Goal: Feedback & Contribution: Submit feedback/report problem

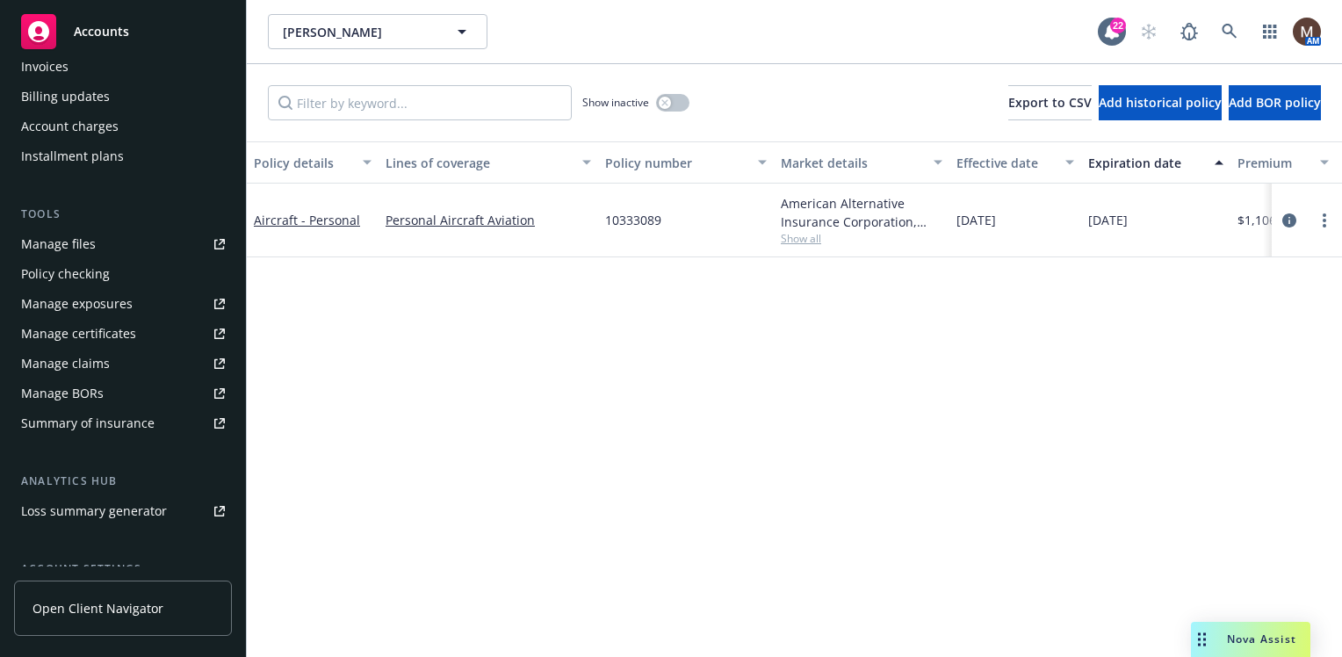
scroll to position [439, 0]
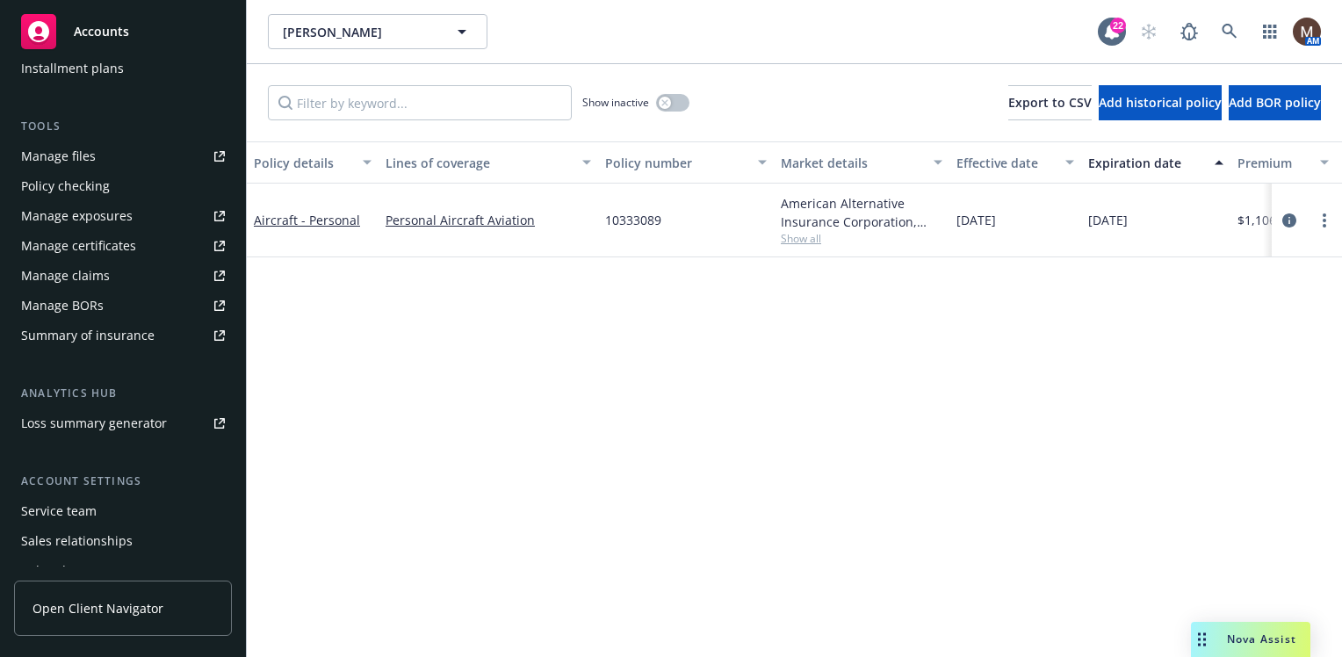
click at [76, 155] on div "Manage files" at bounding box center [58, 156] width 75 height 28
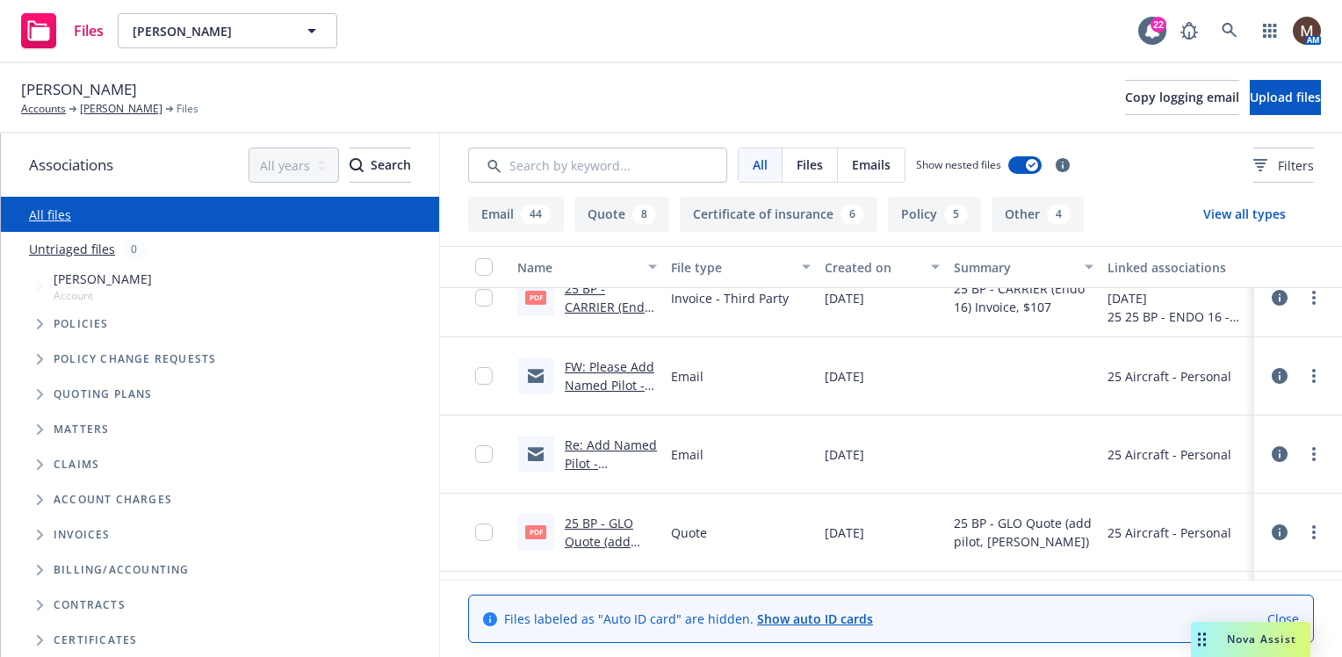
scroll to position [1054, 0]
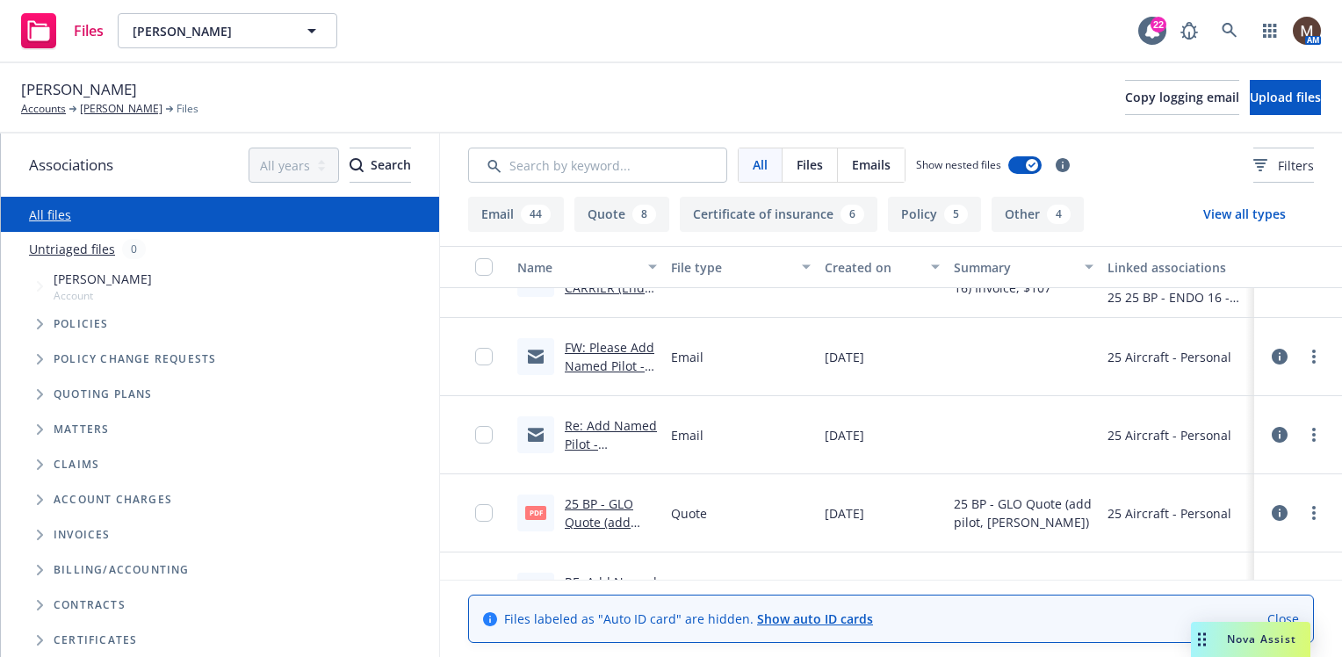
click at [612, 499] on link "25 BP - GLO Quote (add pilot, Luis Rivas).pdf" at bounding box center [608, 540] width 87 height 90
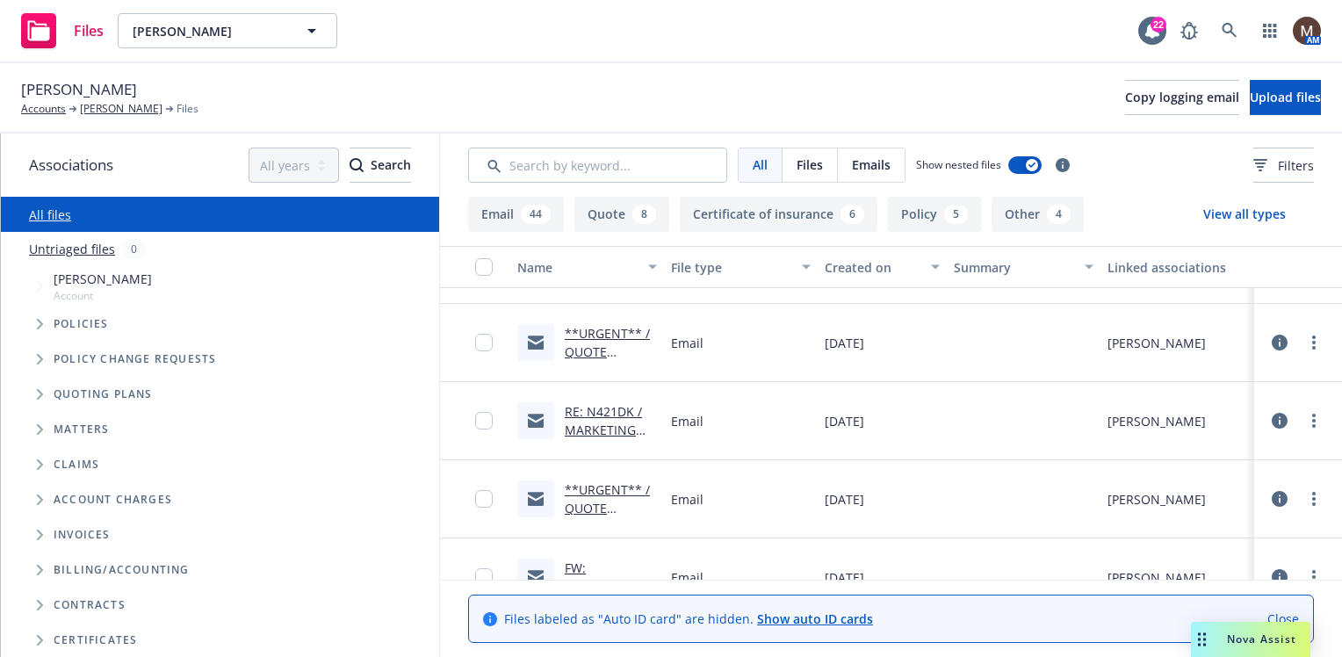
scroll to position [88, 0]
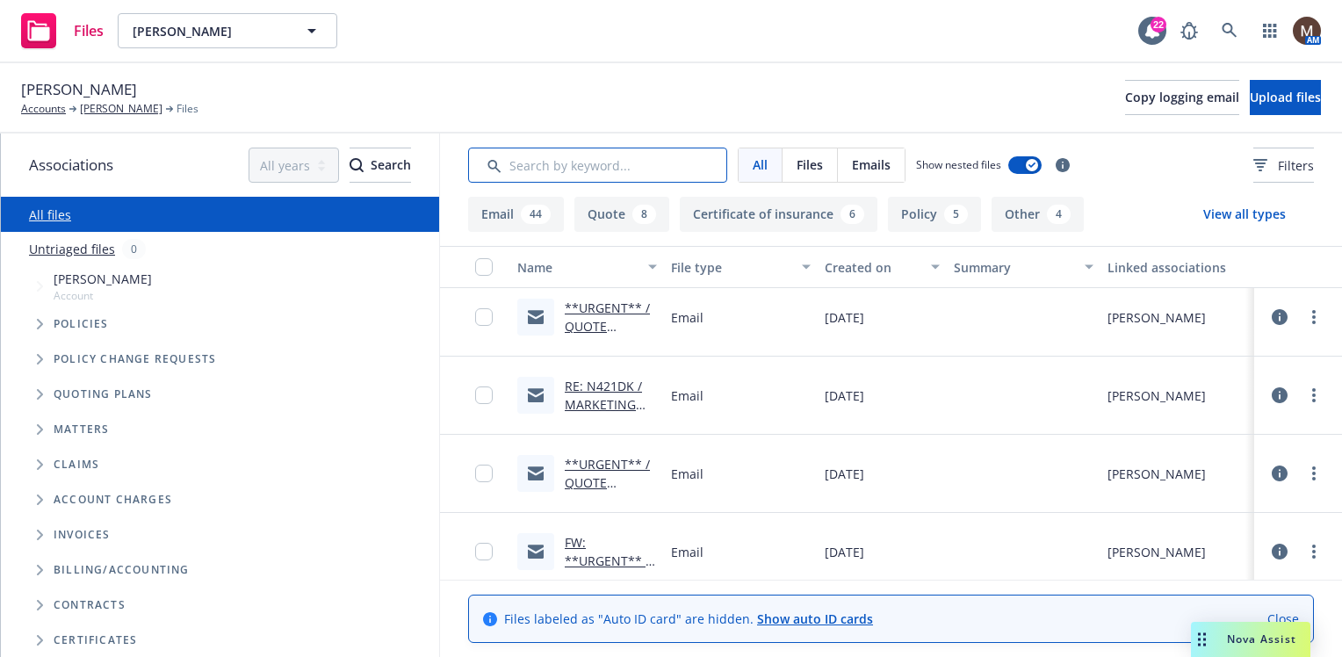
click at [543, 166] on input "Search by keyword..." at bounding box center [597, 165] width 259 height 35
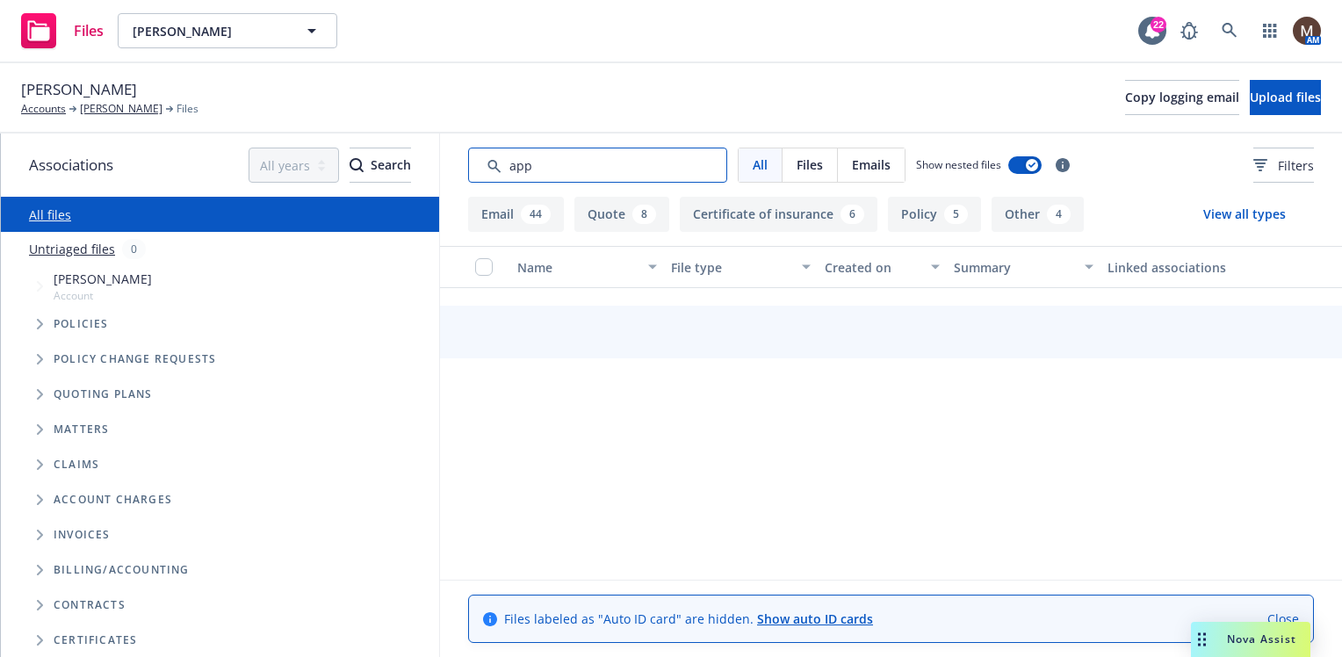
scroll to position [0, 0]
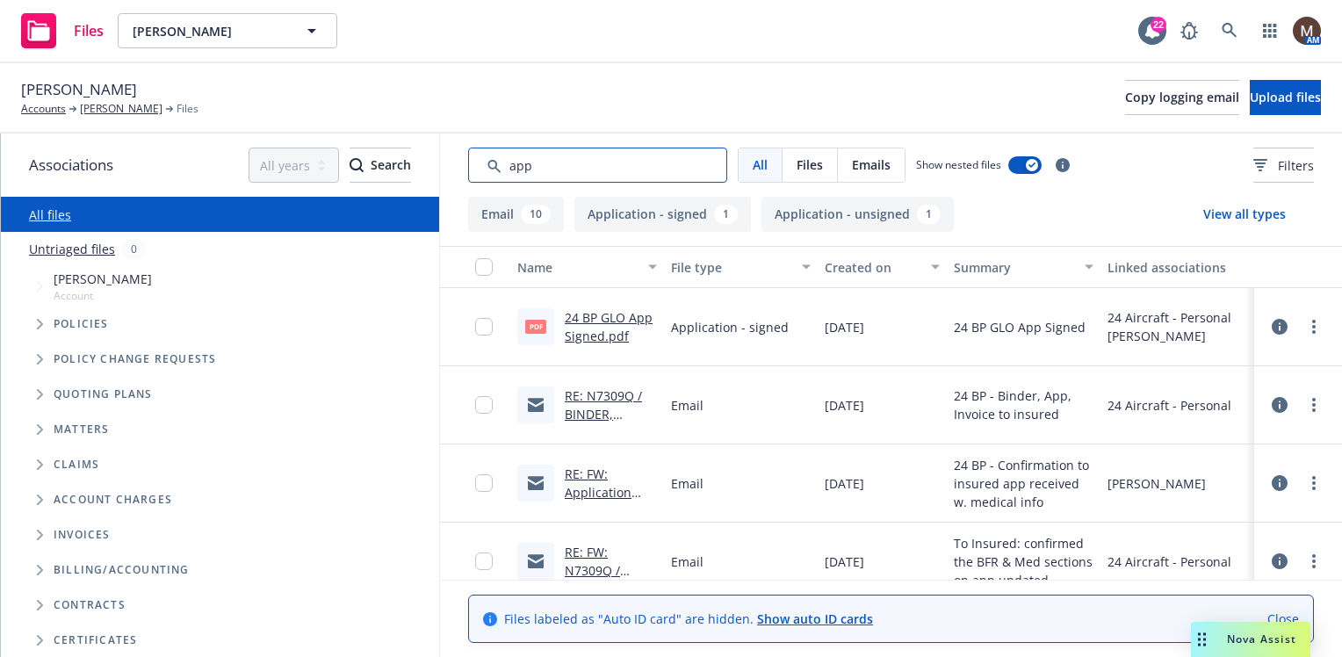
type input "app"
click at [622, 317] on link "24 BP GLO App Signed.pdf" at bounding box center [609, 326] width 88 height 35
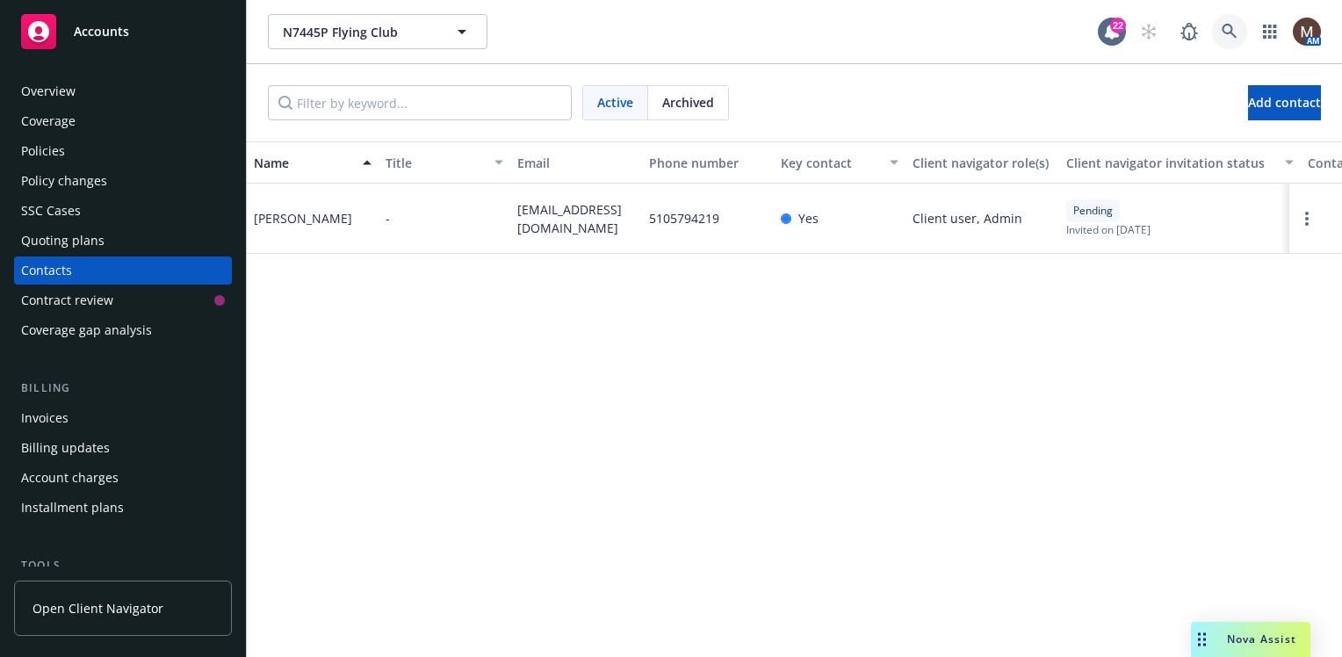
click at [1228, 26] on icon at bounding box center [1229, 32] width 16 height 16
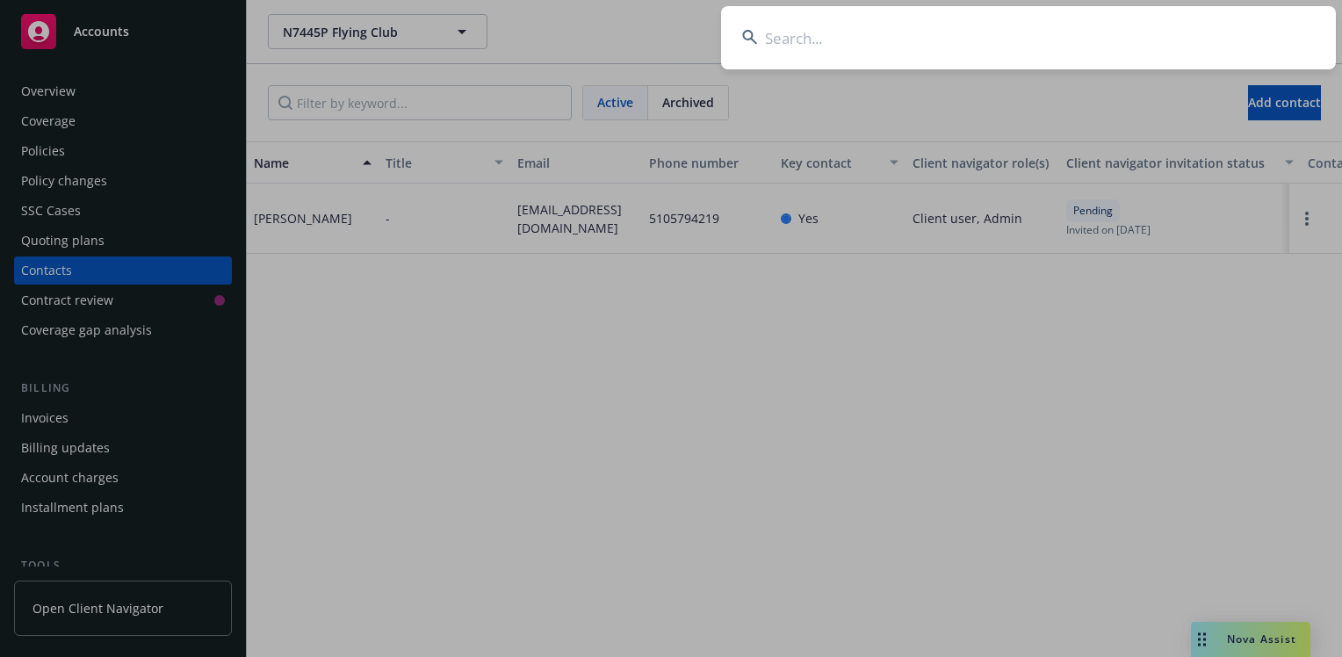
click at [793, 37] on input at bounding box center [1028, 37] width 615 height 63
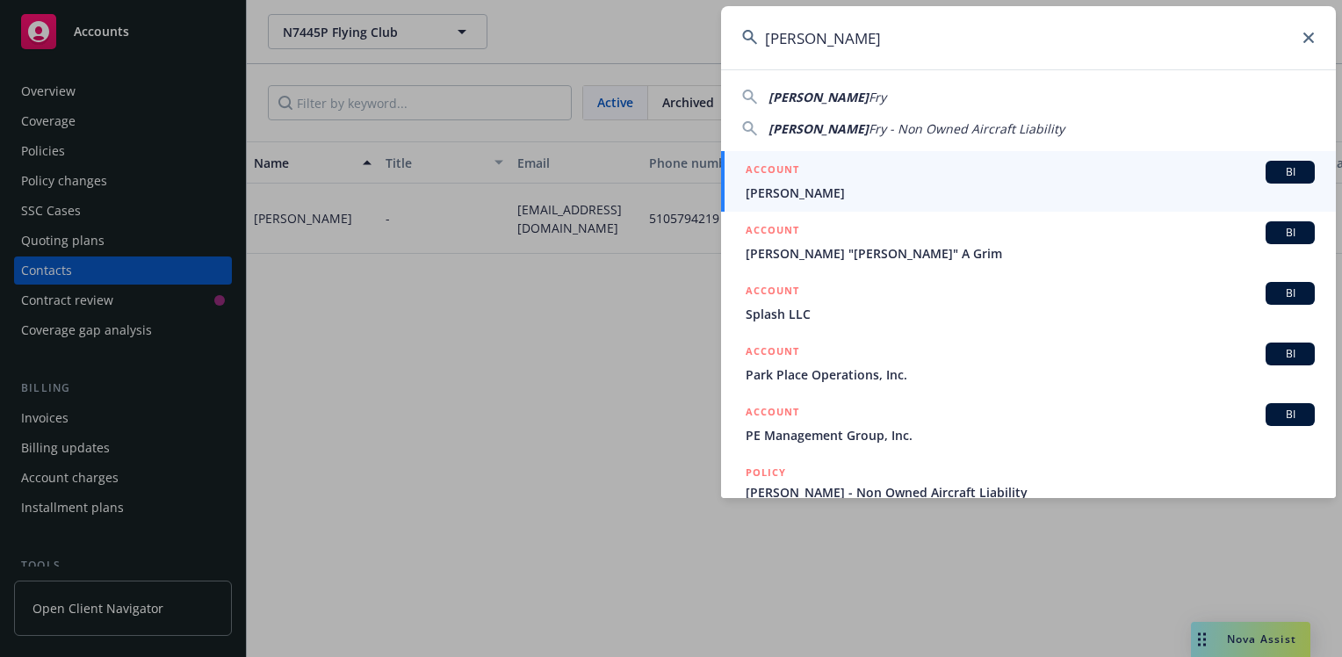
type input "Peter fry"
click at [783, 198] on span "Peter Fry" at bounding box center [1030, 193] width 569 height 18
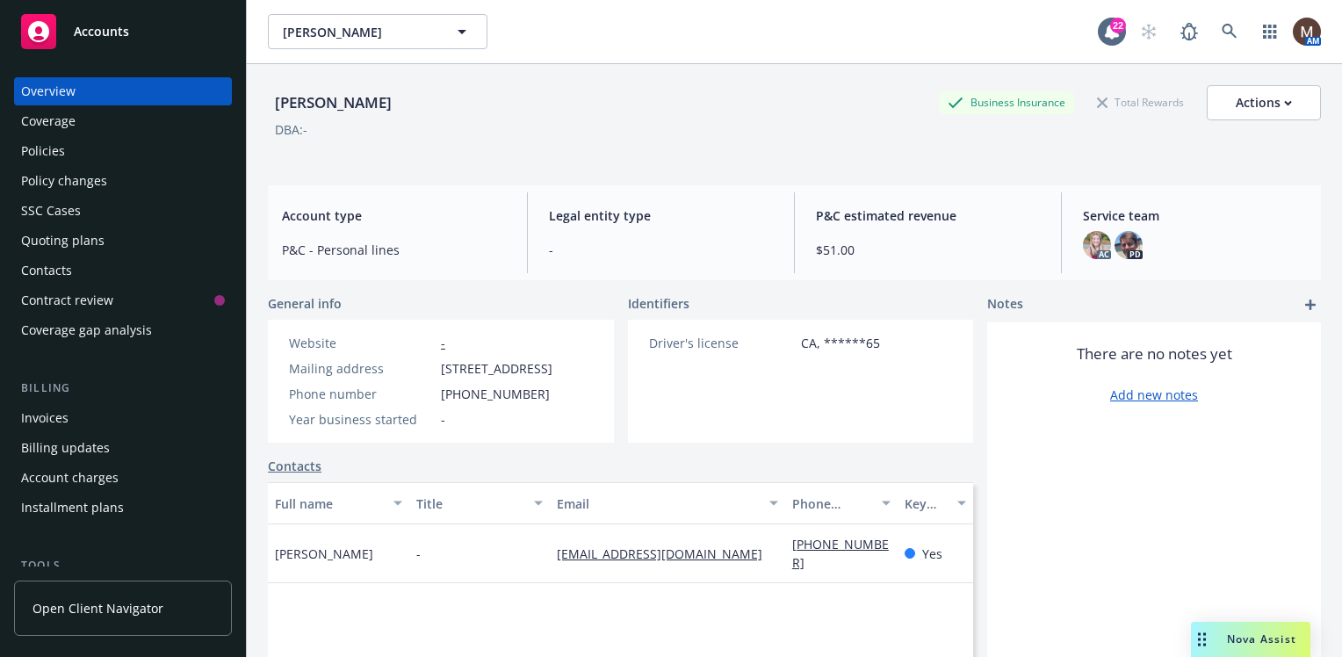
click at [60, 148] on div "Policies" at bounding box center [43, 151] width 44 height 28
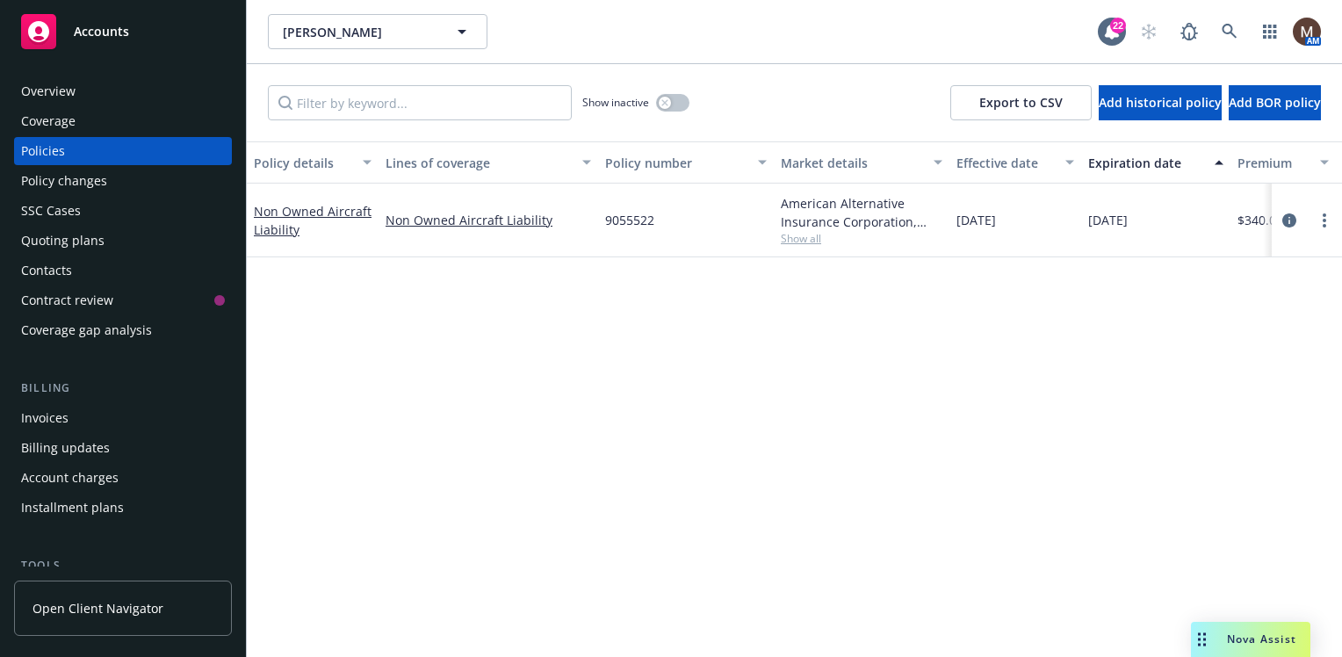
drag, startPoint x: 42, startPoint y: 142, endPoint x: 85, endPoint y: 167, distance: 49.6
click at [42, 142] on div "Policies" at bounding box center [43, 151] width 44 height 28
click at [555, 450] on div "Policy details Lines of coverage Policy number Market details Effective date Ex…" at bounding box center [794, 398] width 1095 height 515
click at [76, 270] on div "Contacts" at bounding box center [123, 270] width 204 height 28
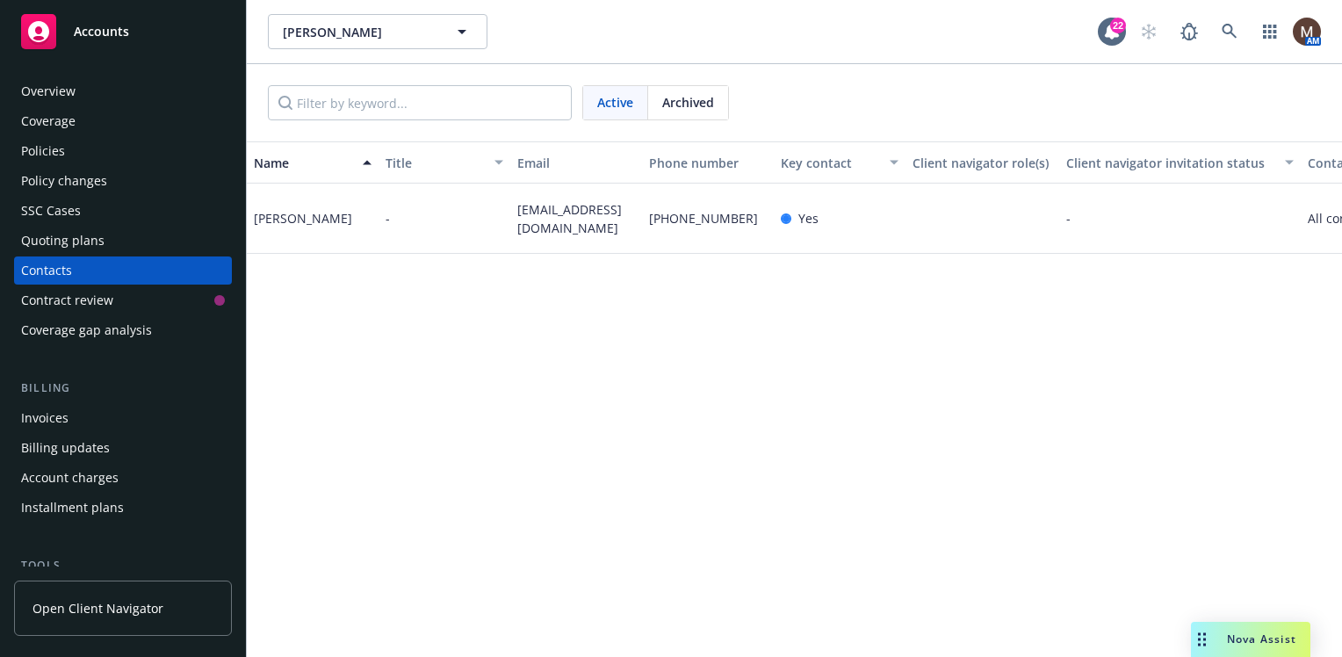
click at [46, 145] on div "Policies" at bounding box center [43, 151] width 44 height 28
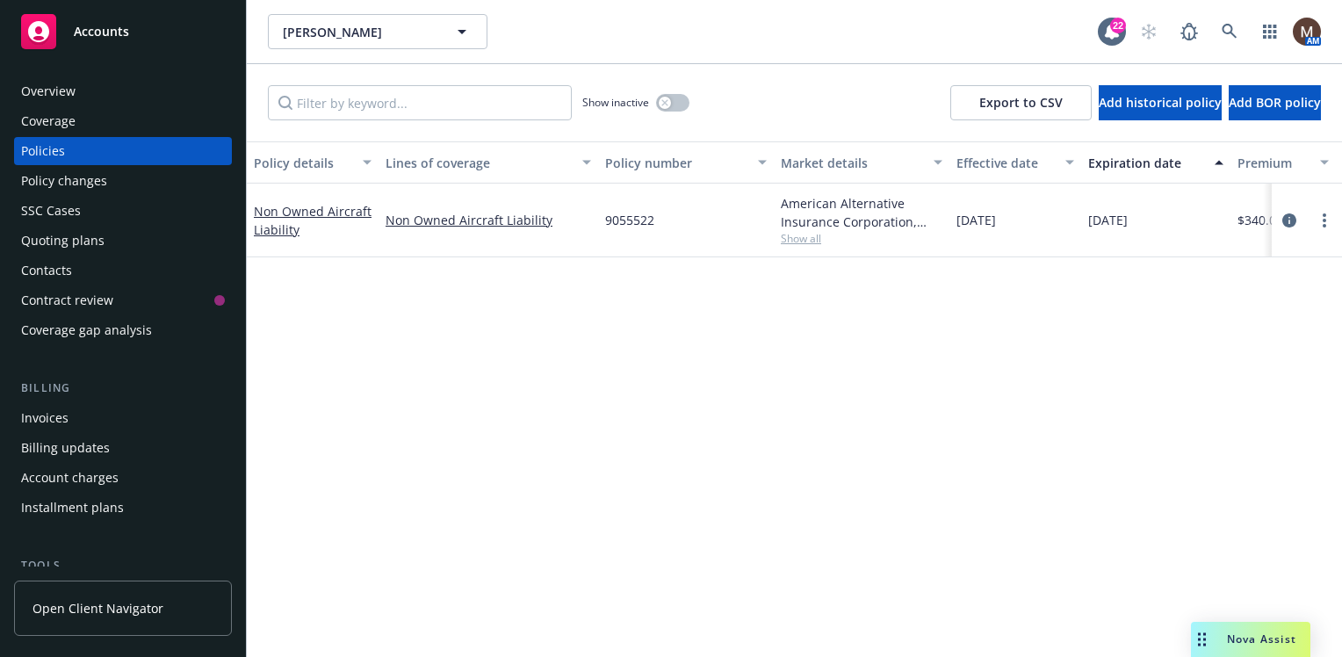
click at [54, 147] on div "Policies" at bounding box center [43, 151] width 44 height 28
click at [63, 264] on div "Contacts" at bounding box center [46, 270] width 51 height 28
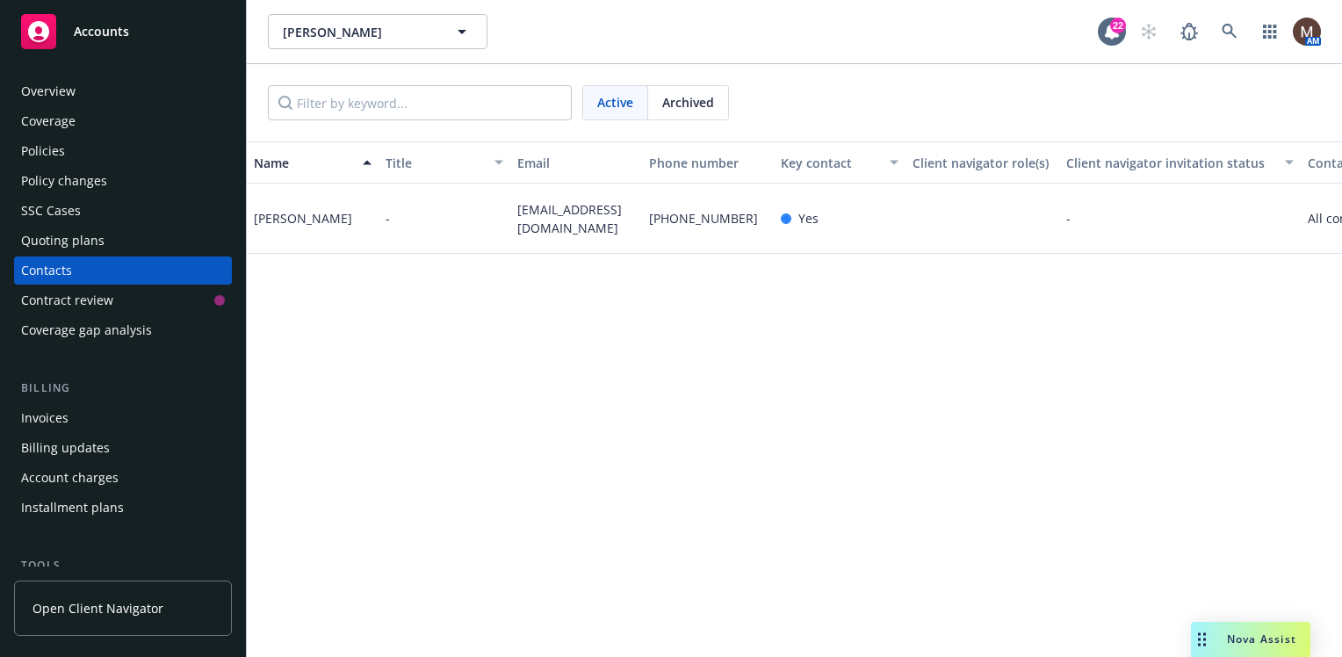
drag, startPoint x: 47, startPoint y: 147, endPoint x: 69, endPoint y: 149, distance: 23.0
click at [47, 147] on div "Policies" at bounding box center [43, 151] width 44 height 28
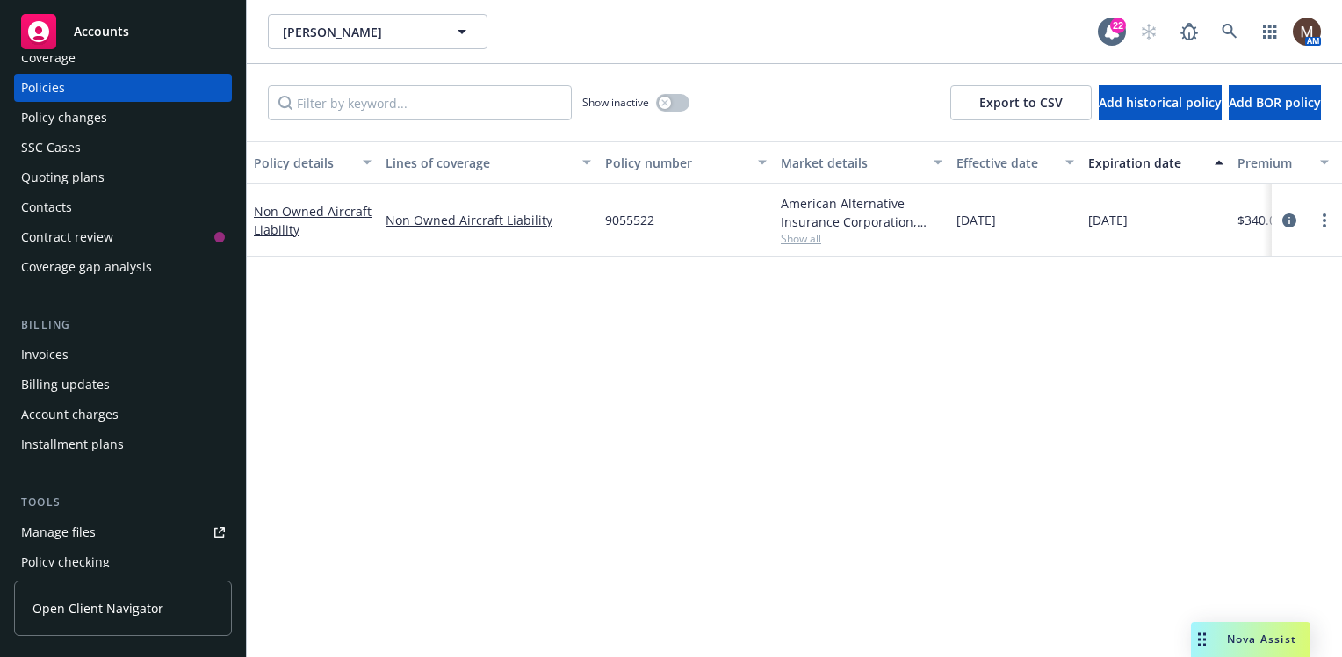
scroll to position [61, 0]
click at [1227, 30] on icon at bounding box center [1229, 32] width 16 height 16
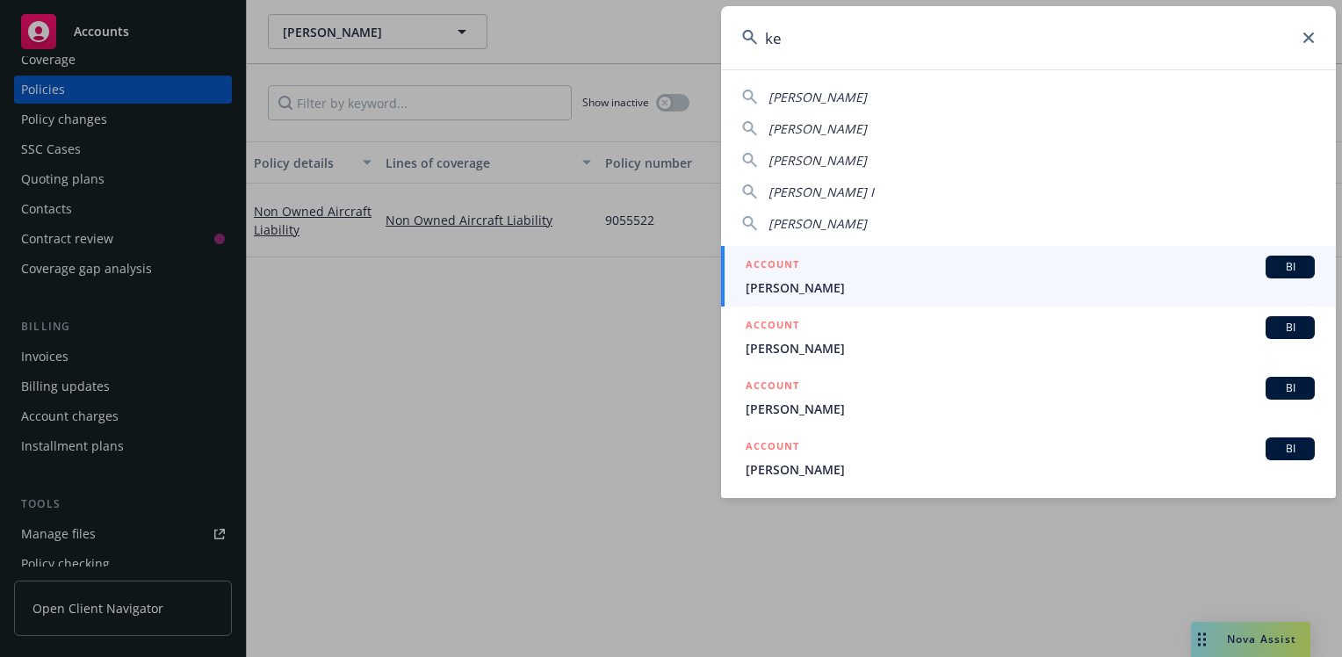
type input "k"
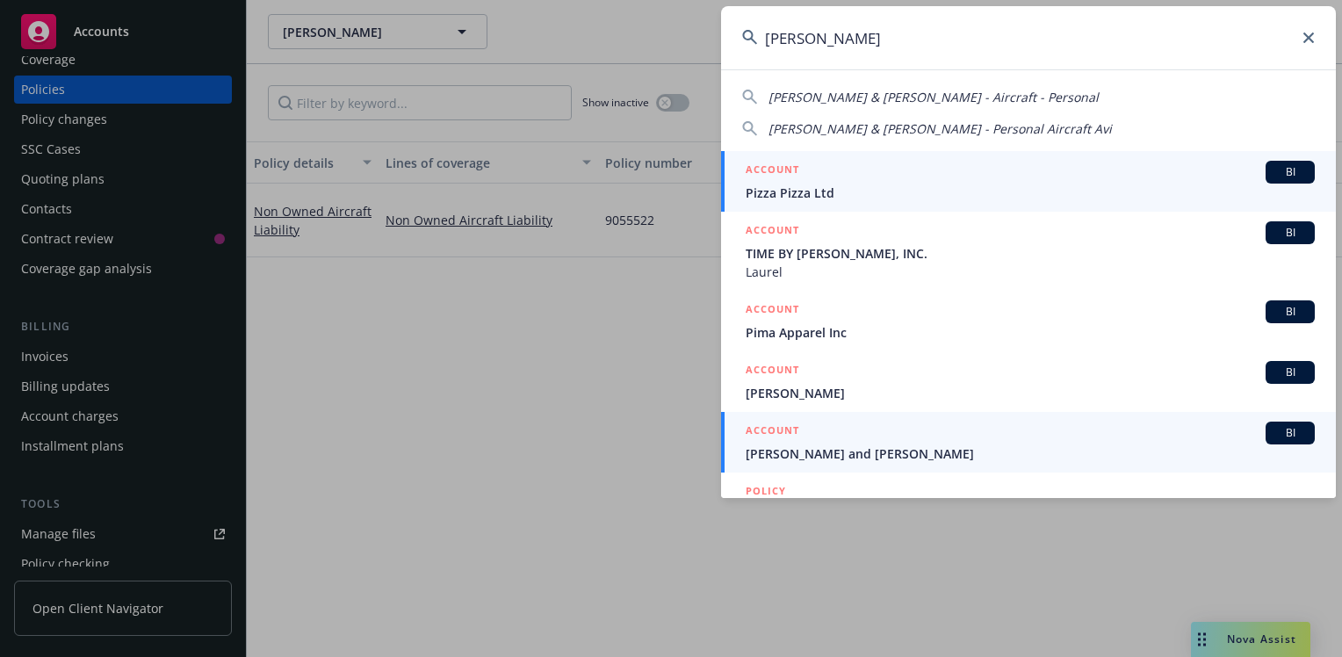
type input "jim pi"
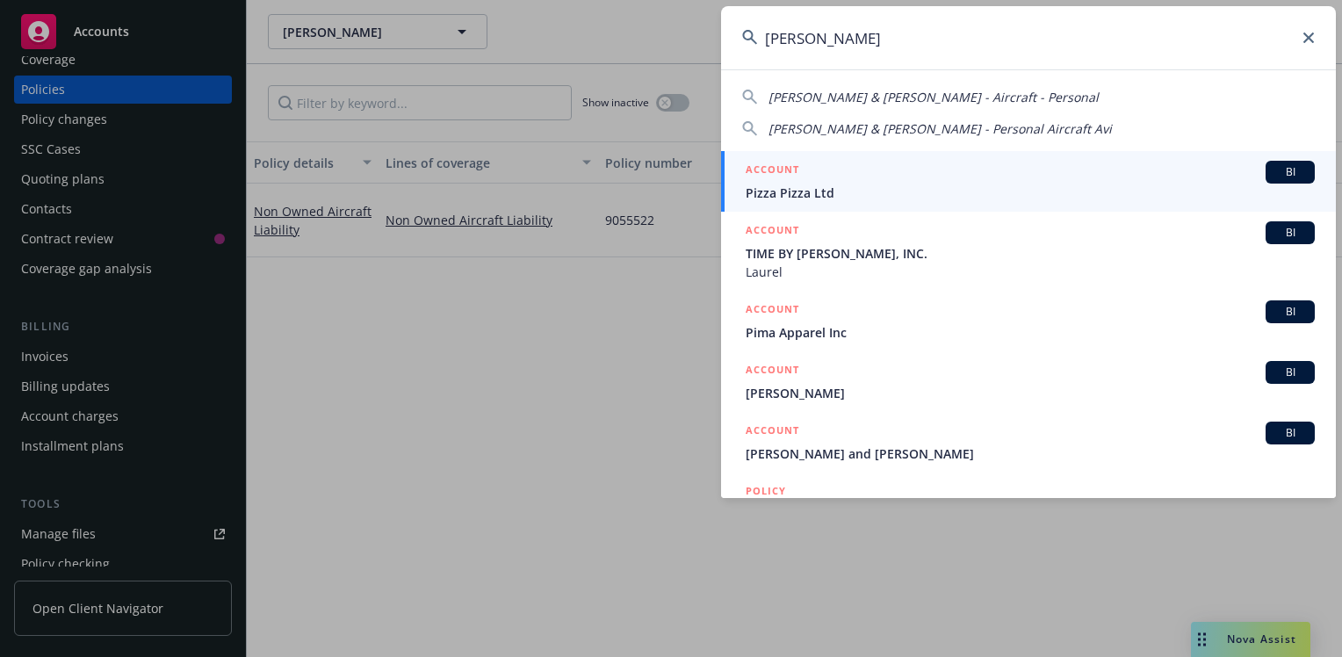
click at [783, 454] on span "[PERSON_NAME] and [PERSON_NAME]" at bounding box center [1030, 453] width 569 height 18
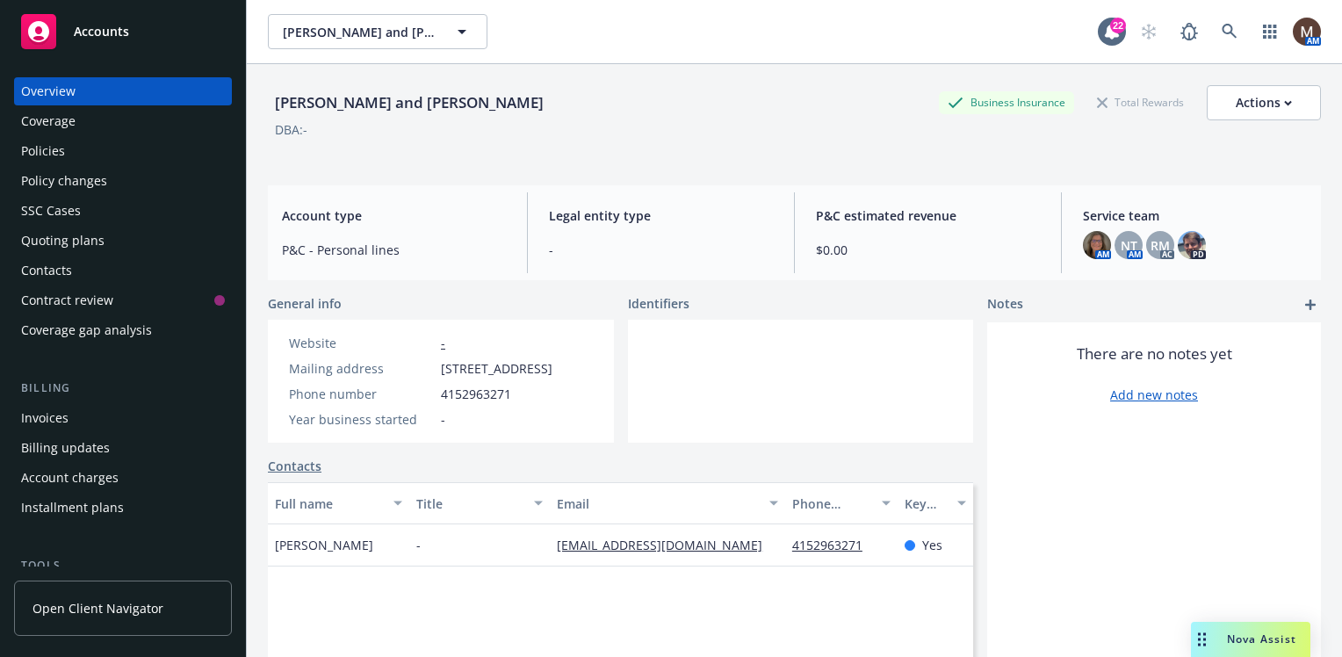
scroll to position [88, 0]
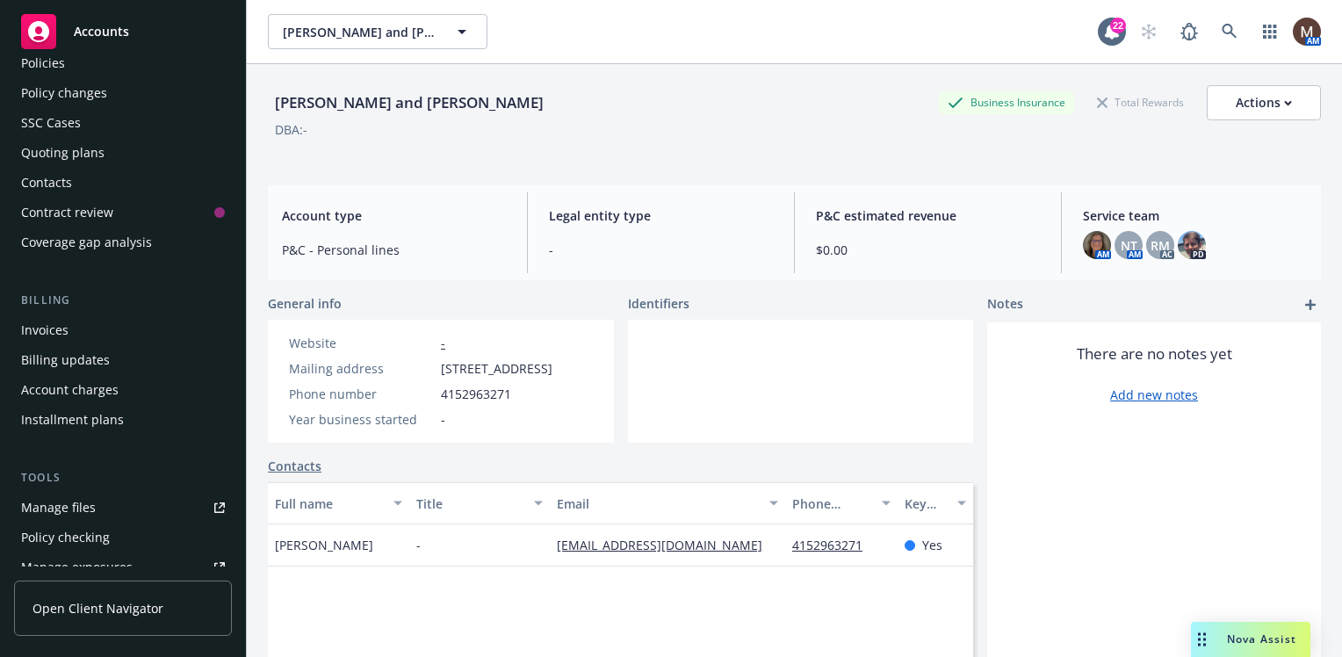
click at [92, 500] on div "Manage files" at bounding box center [58, 507] width 75 height 28
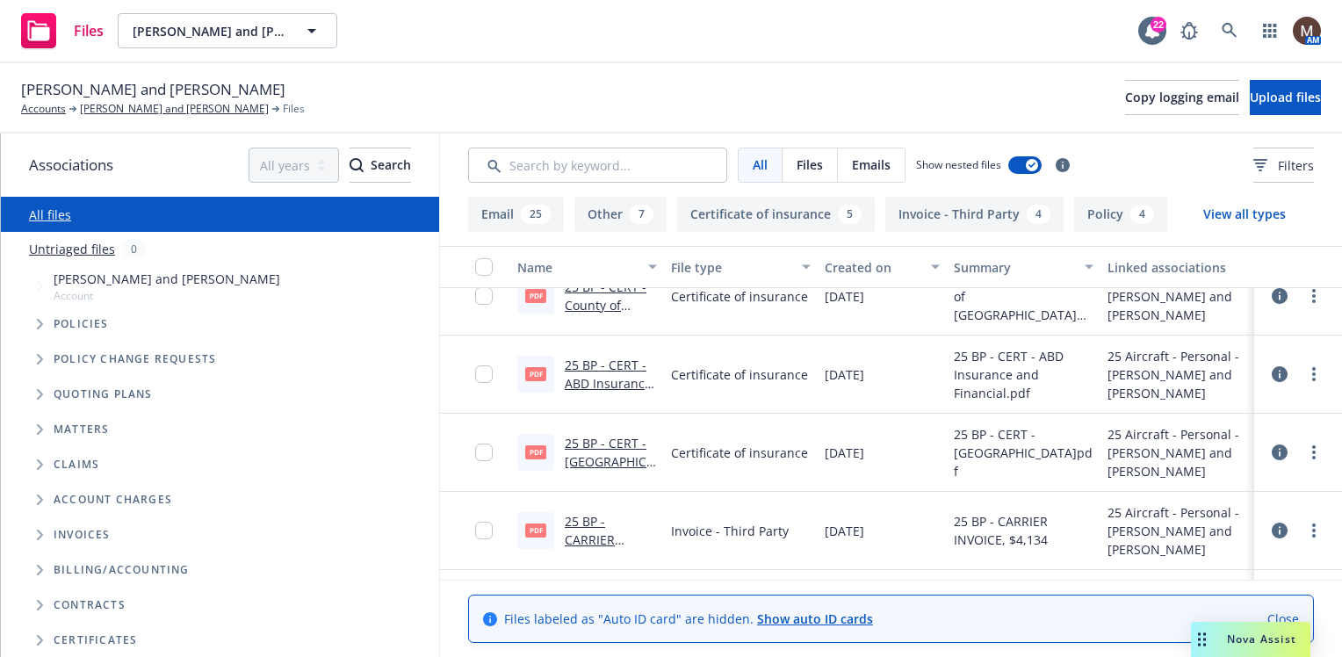
scroll to position [351, 0]
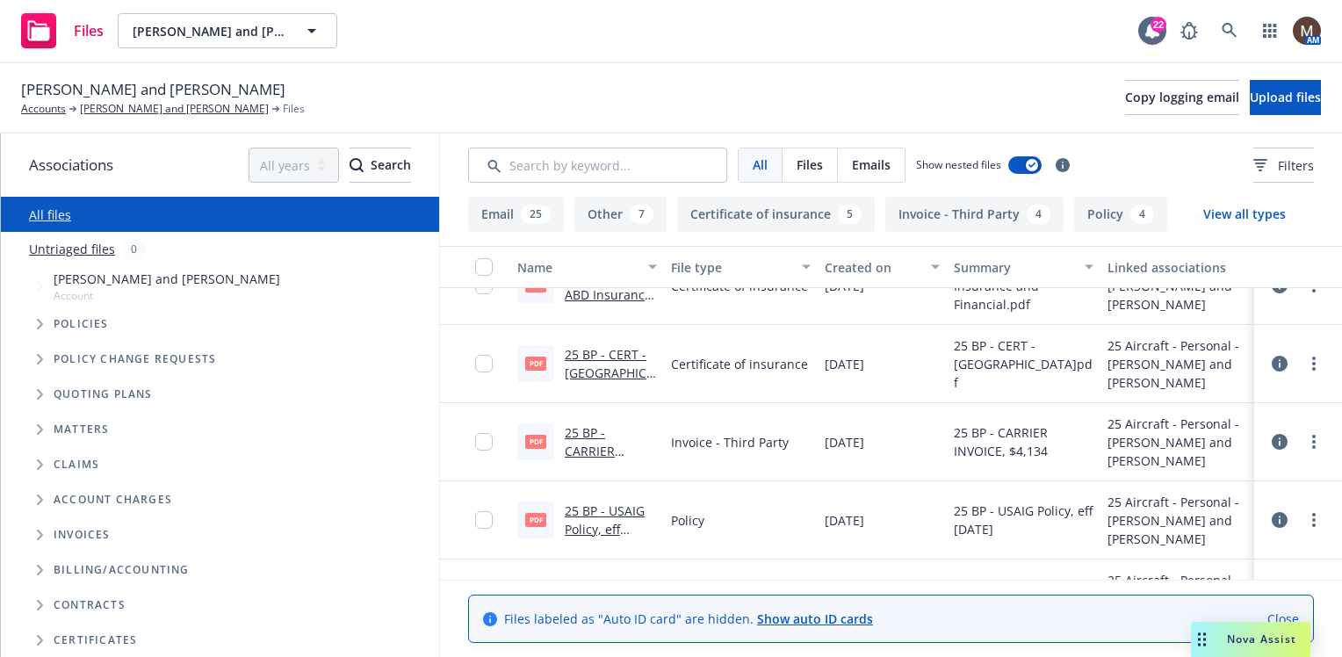
click at [599, 447] on link "25 BP - CARRIER INVOICE, $4,134.PDF" at bounding box center [597, 460] width 64 height 72
drag, startPoint x: 165, startPoint y: 107, endPoint x: 38, endPoint y: 196, distance: 155.2
click at [165, 107] on link "Kenneth R. Gault and James S. Pinckney" at bounding box center [174, 109] width 189 height 16
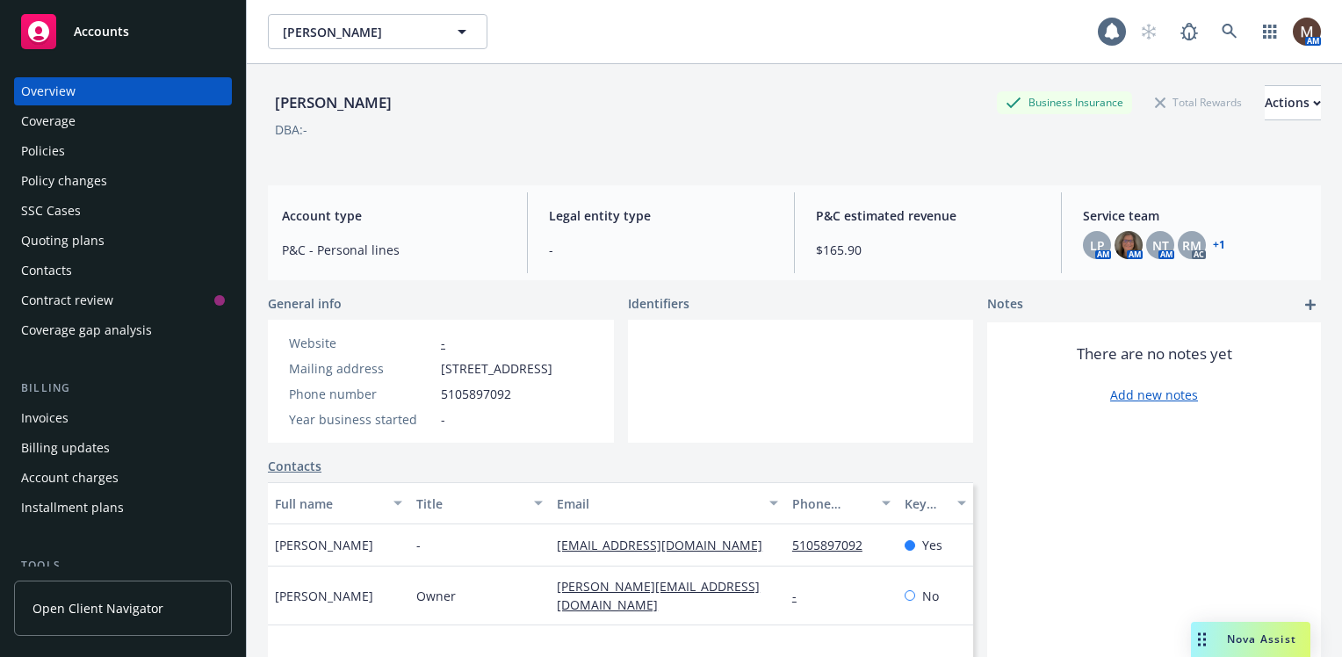
click at [61, 150] on div "Policies" at bounding box center [43, 151] width 44 height 28
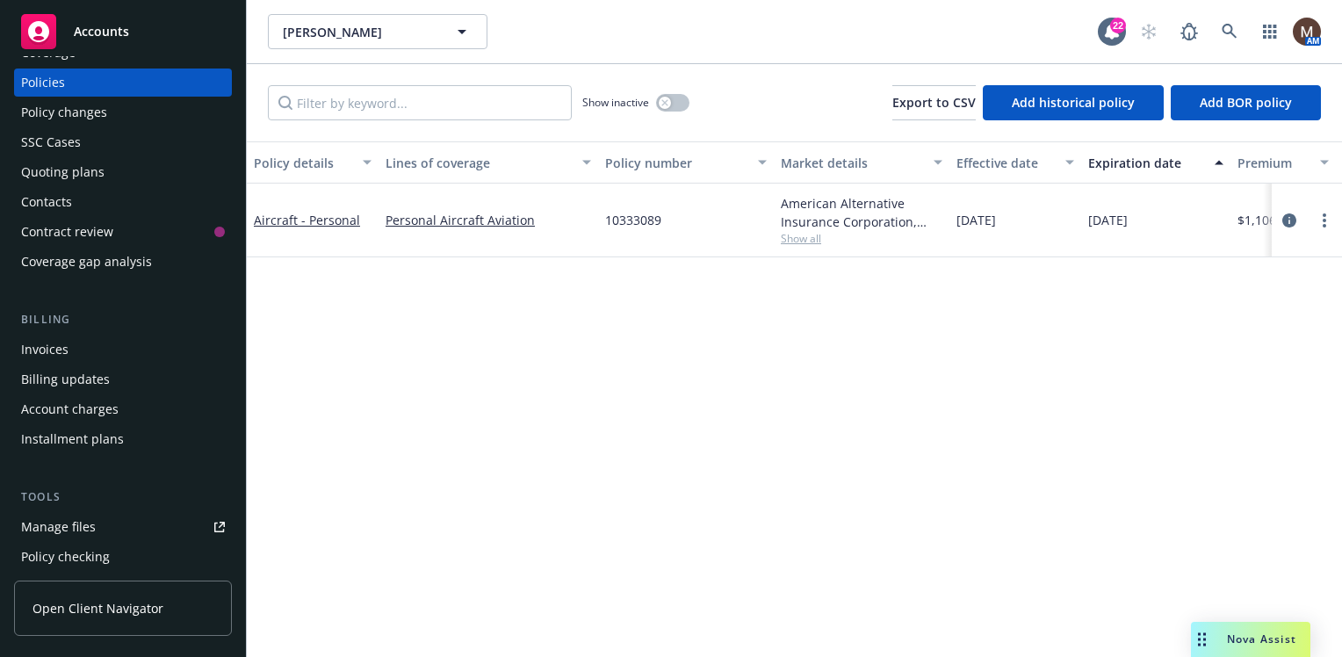
scroll to position [88, 0]
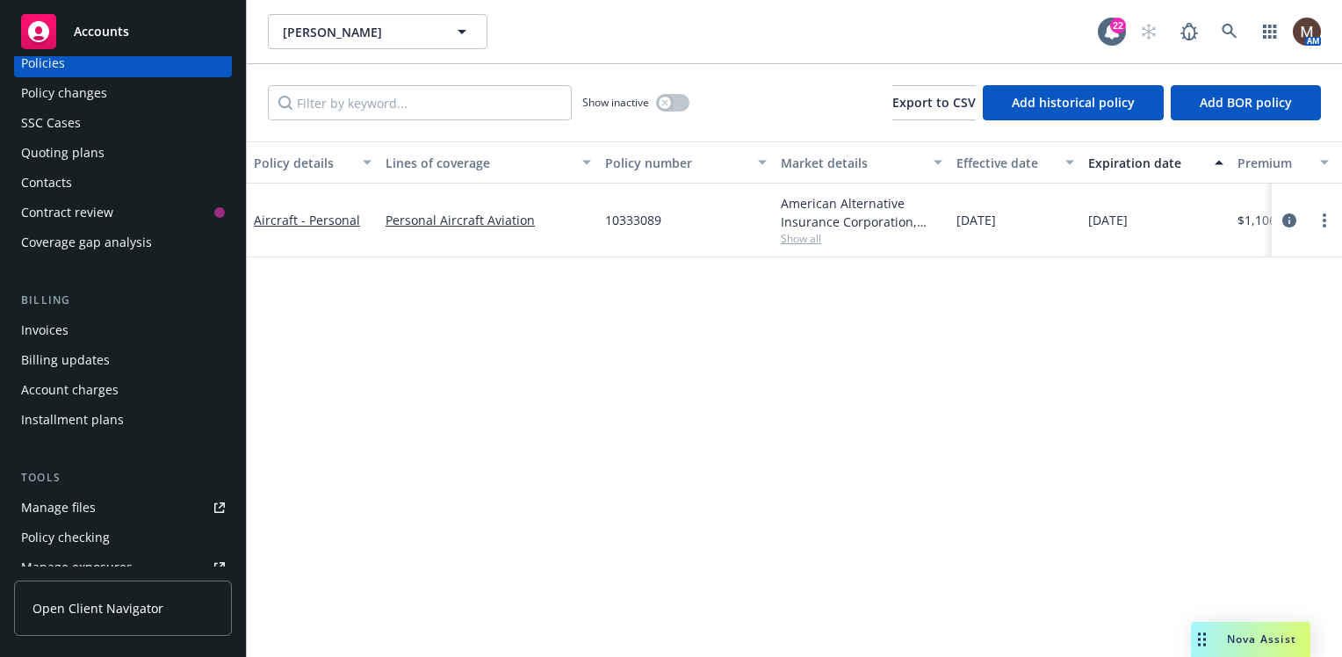
click at [101, 508] on link "Manage files" at bounding box center [123, 507] width 218 height 28
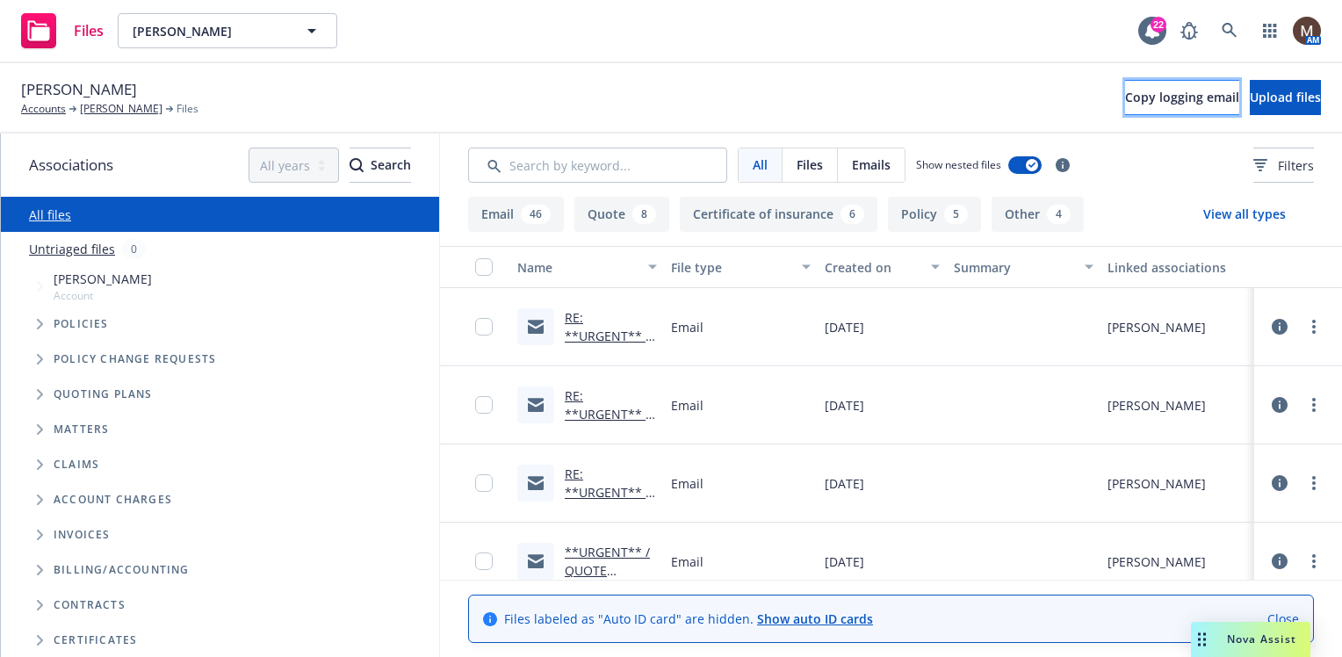
click at [1125, 96] on span "Copy logging email" at bounding box center [1182, 97] width 114 height 17
click at [112, 104] on link "Ken Wayne" at bounding box center [121, 109] width 83 height 16
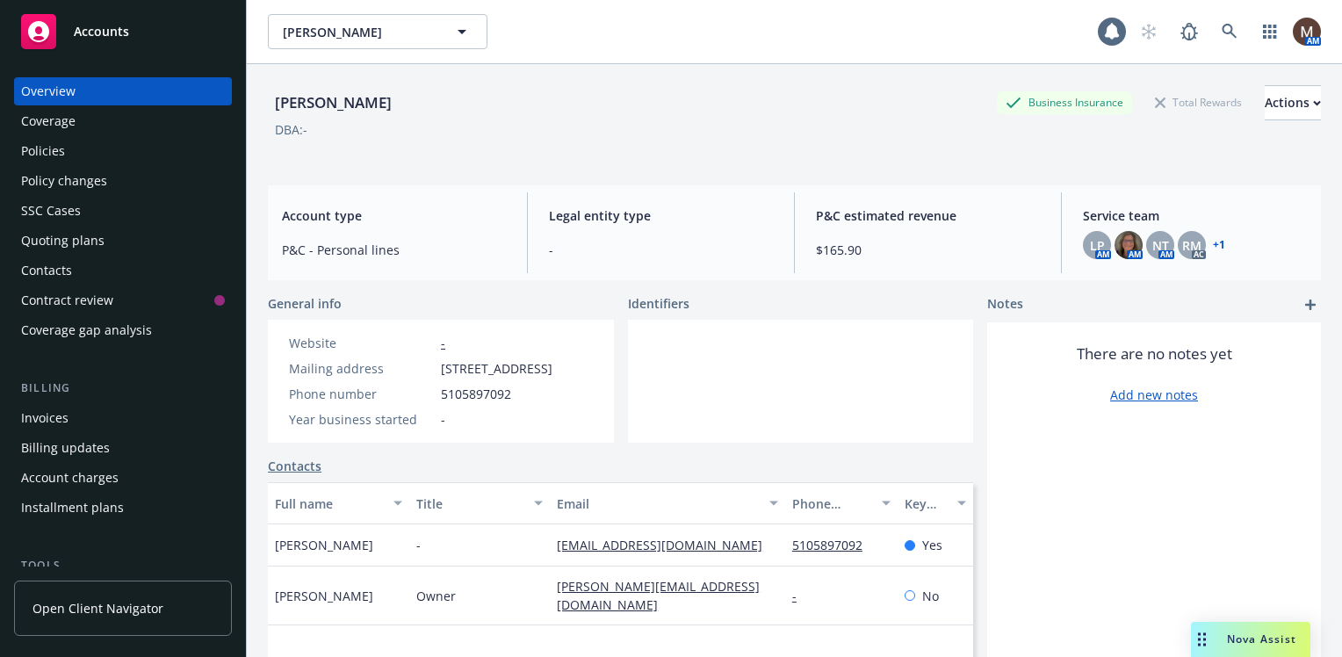
click at [71, 272] on div "Contacts" at bounding box center [123, 270] width 204 height 28
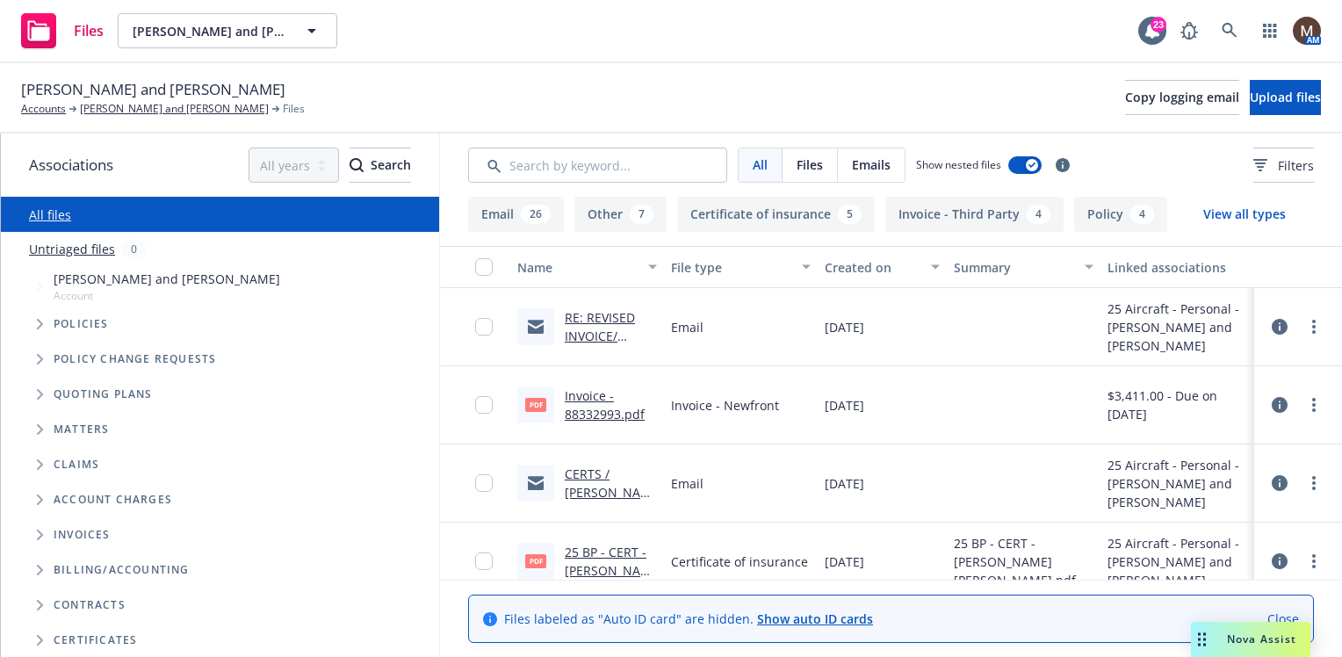
click at [582, 490] on link "CERTS / [PERSON_NAME] & [PERSON_NAME]" at bounding box center [608, 510] width 87 height 90
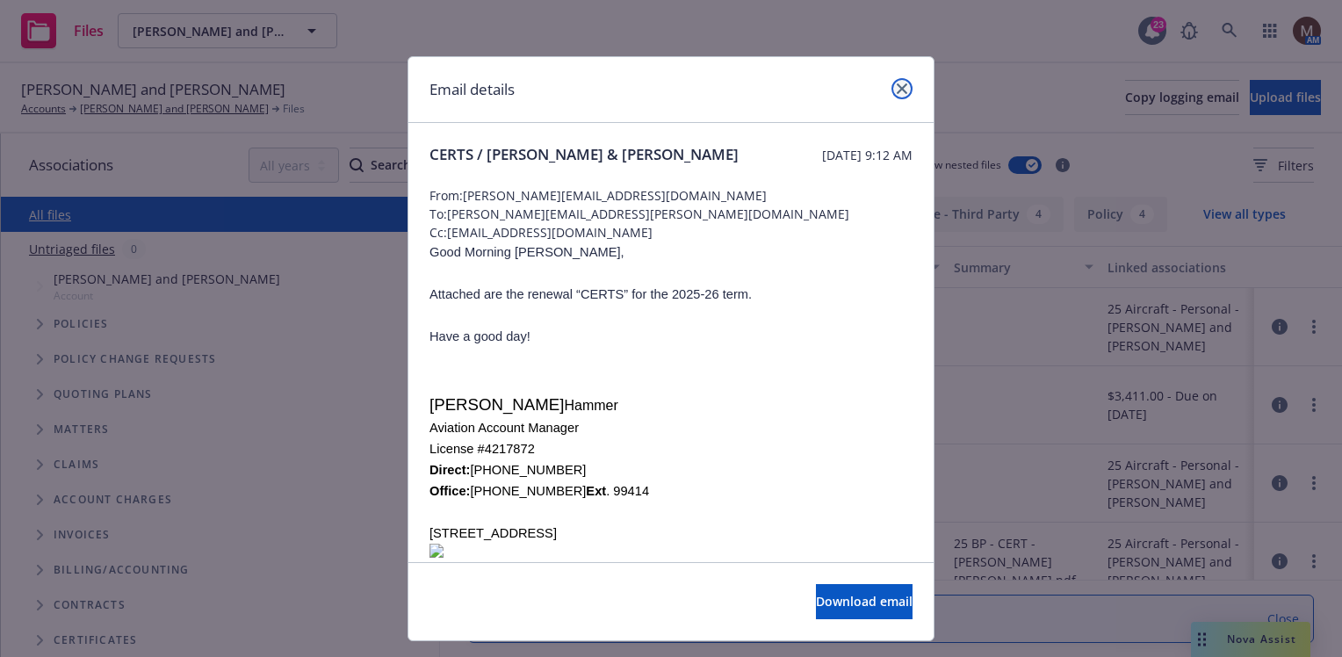
click at [897, 89] on icon "close" at bounding box center [902, 88] width 11 height 11
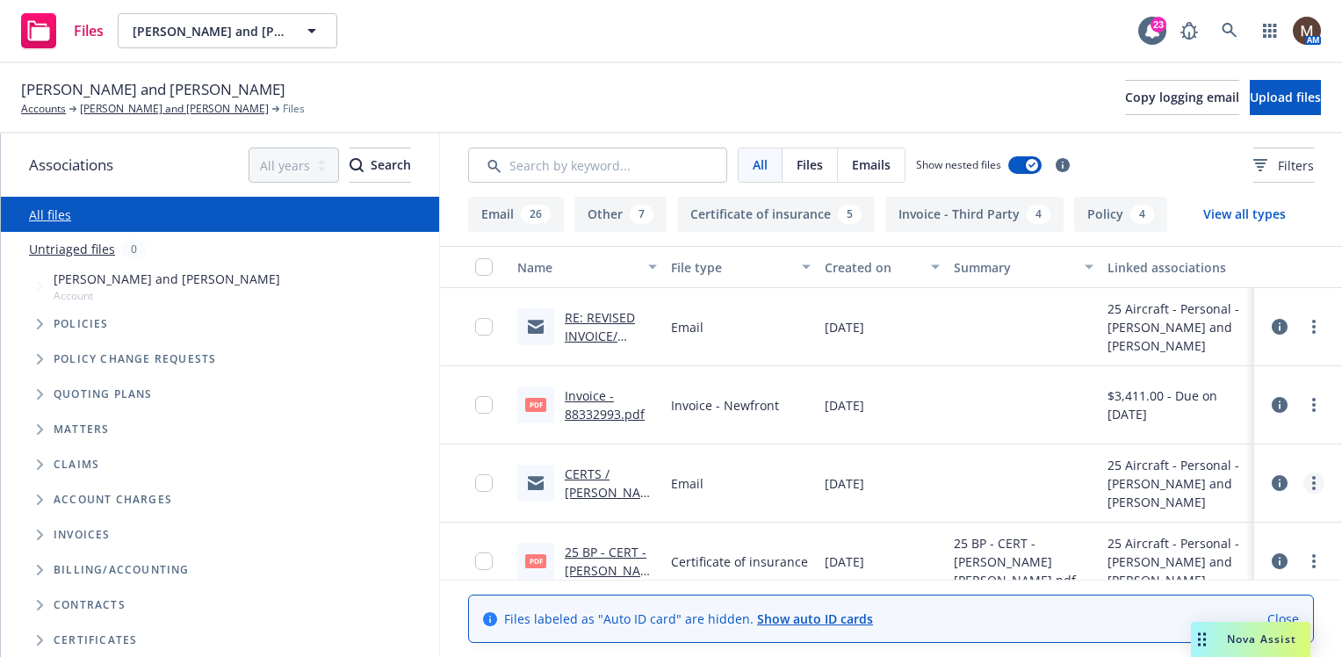
click at [1303, 481] on link "more" at bounding box center [1313, 482] width 21 height 21
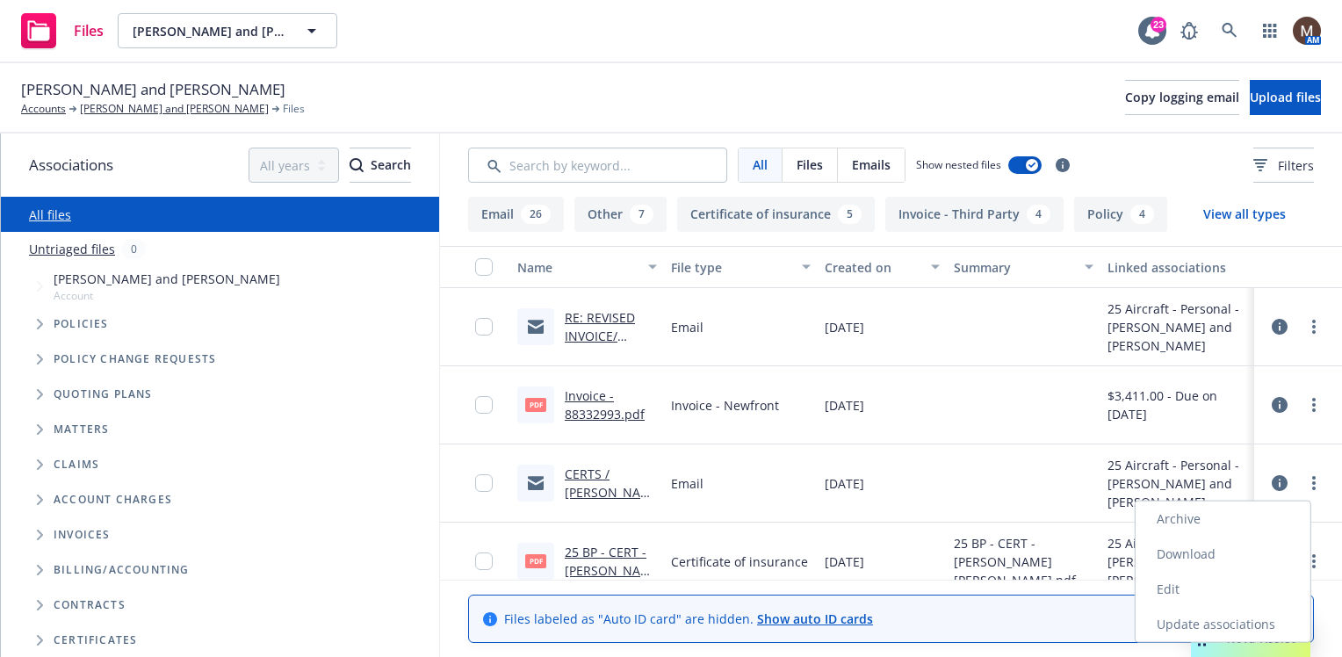
click at [1170, 587] on link "Edit" at bounding box center [1222, 589] width 175 height 35
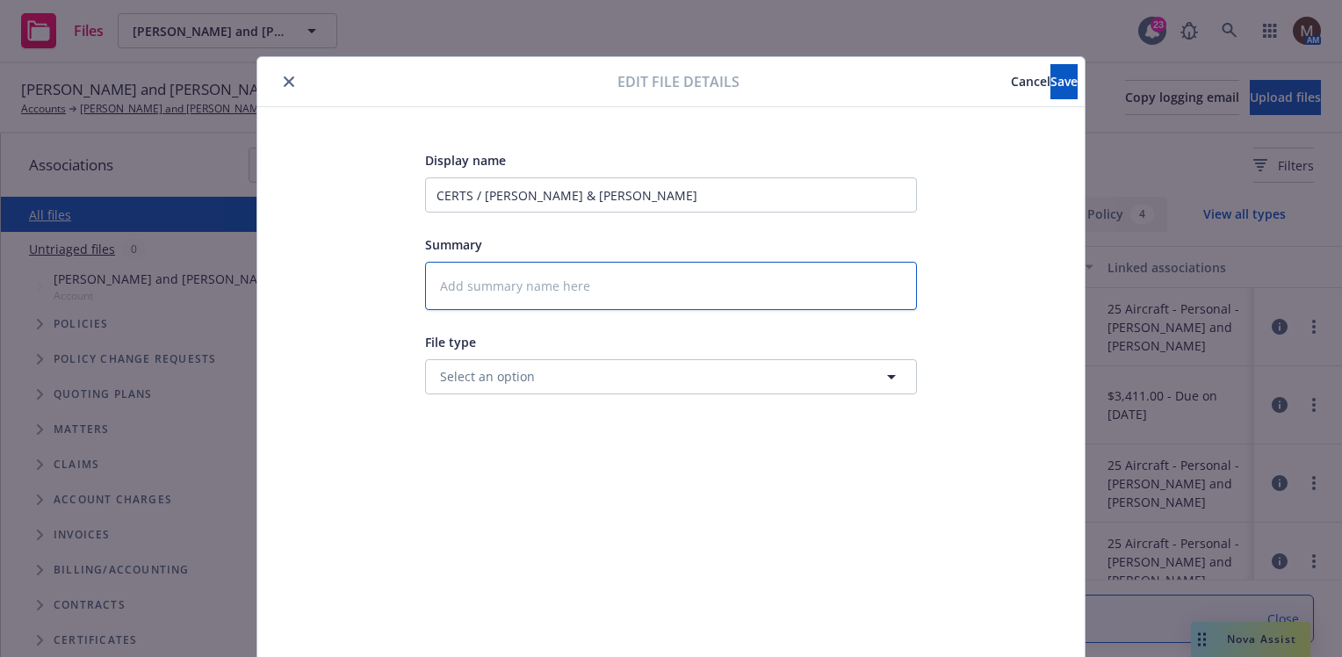
click at [476, 286] on textarea at bounding box center [671, 286] width 492 height 48
type textarea "x"
type textarea "2"
type textarea "x"
type textarea "25"
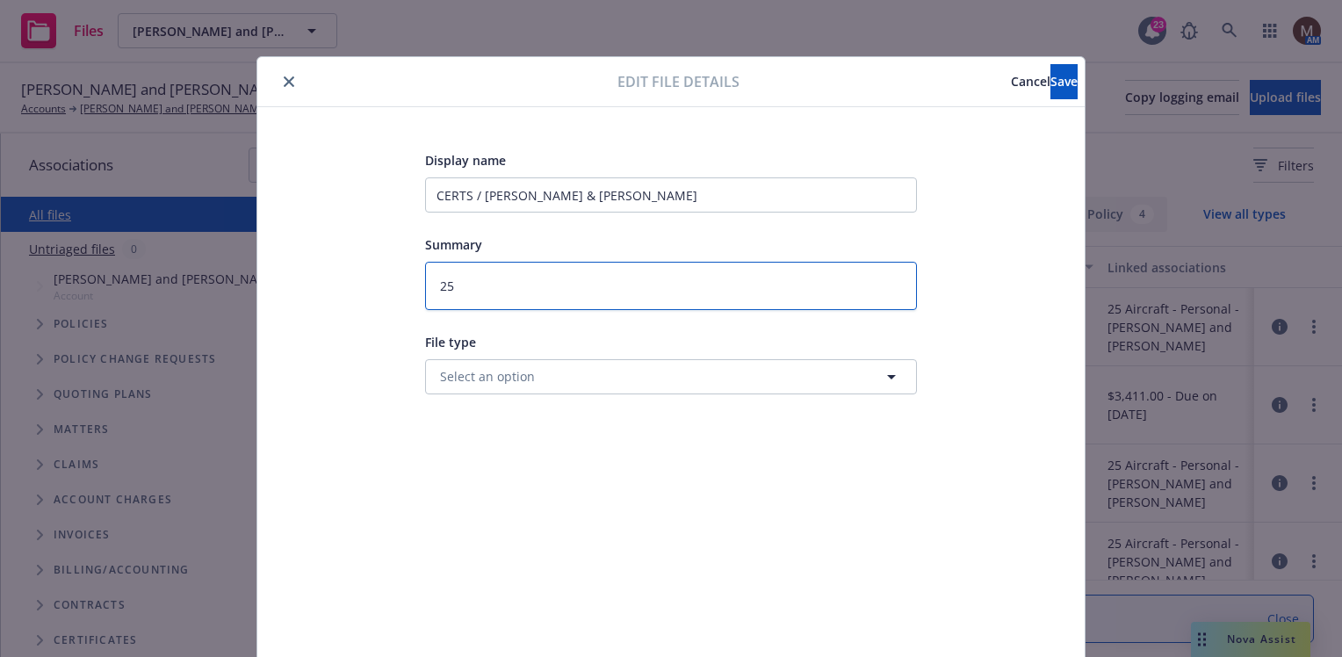
type textarea "x"
type textarea "25"
type textarea "x"
type textarea "25 B"
type textarea "x"
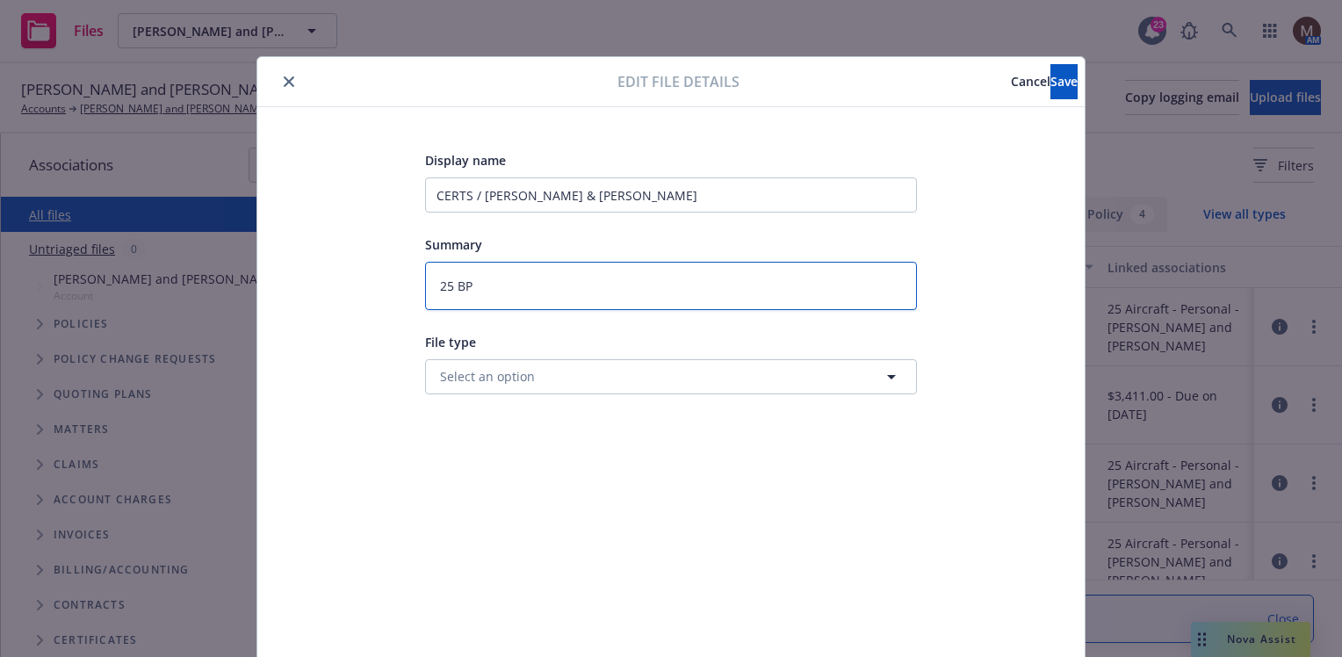
type textarea "25 BP"
type textarea "x"
type textarea "25 BP"
type textarea "x"
type textarea "25 BP C"
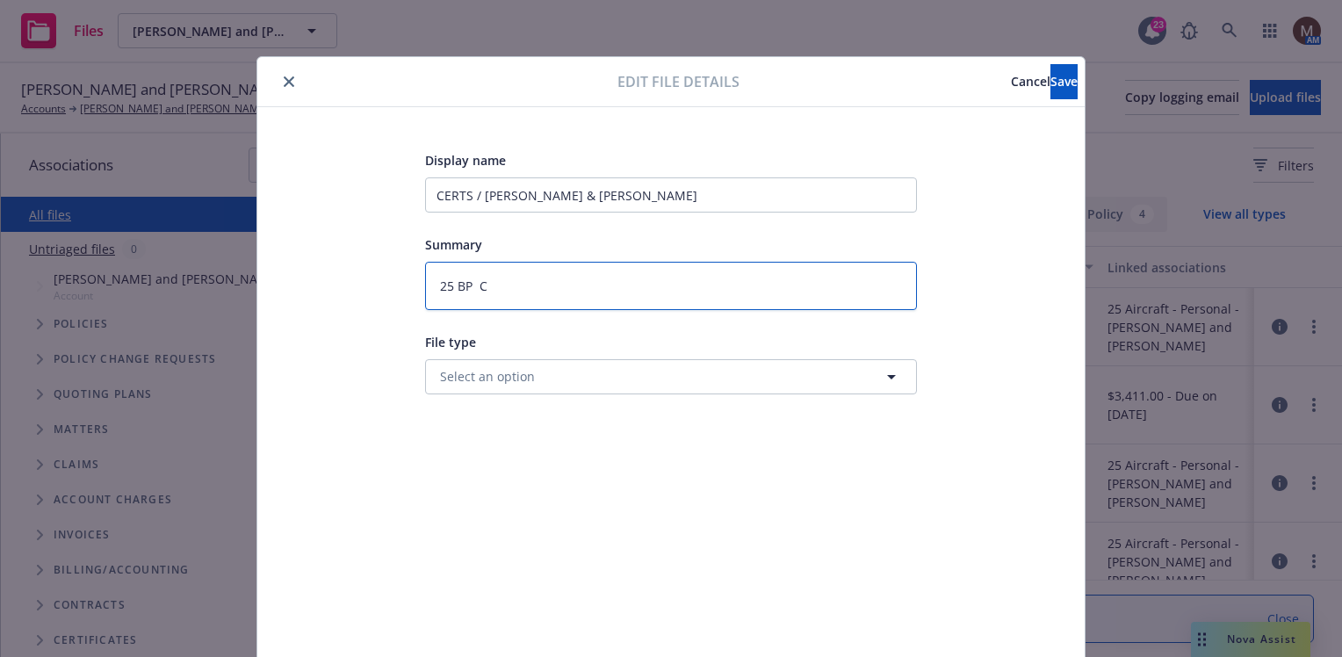
type textarea "x"
type textarea "25 BP Ce"
type textarea "x"
type textarea "25 BP Cer"
type textarea "x"
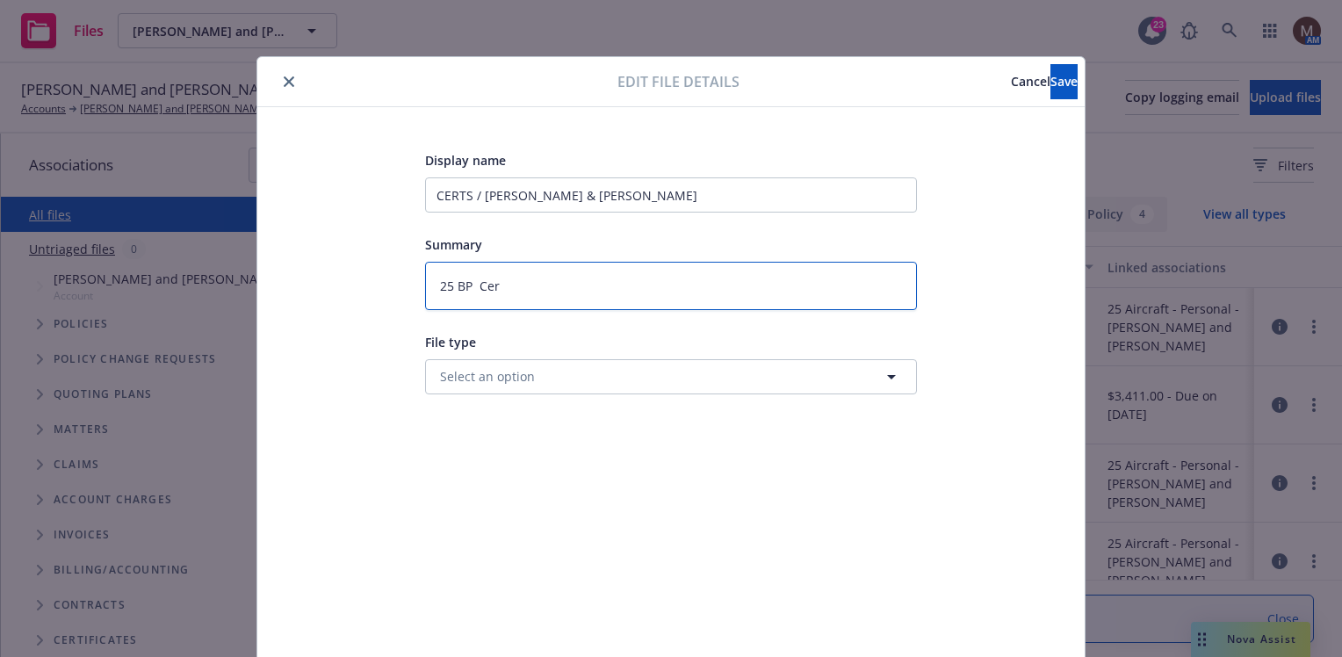
type textarea "25 BP Cert"
type textarea "x"
type textarea "25 BP Certs"
type textarea "x"
type textarea "25 BP Certs"
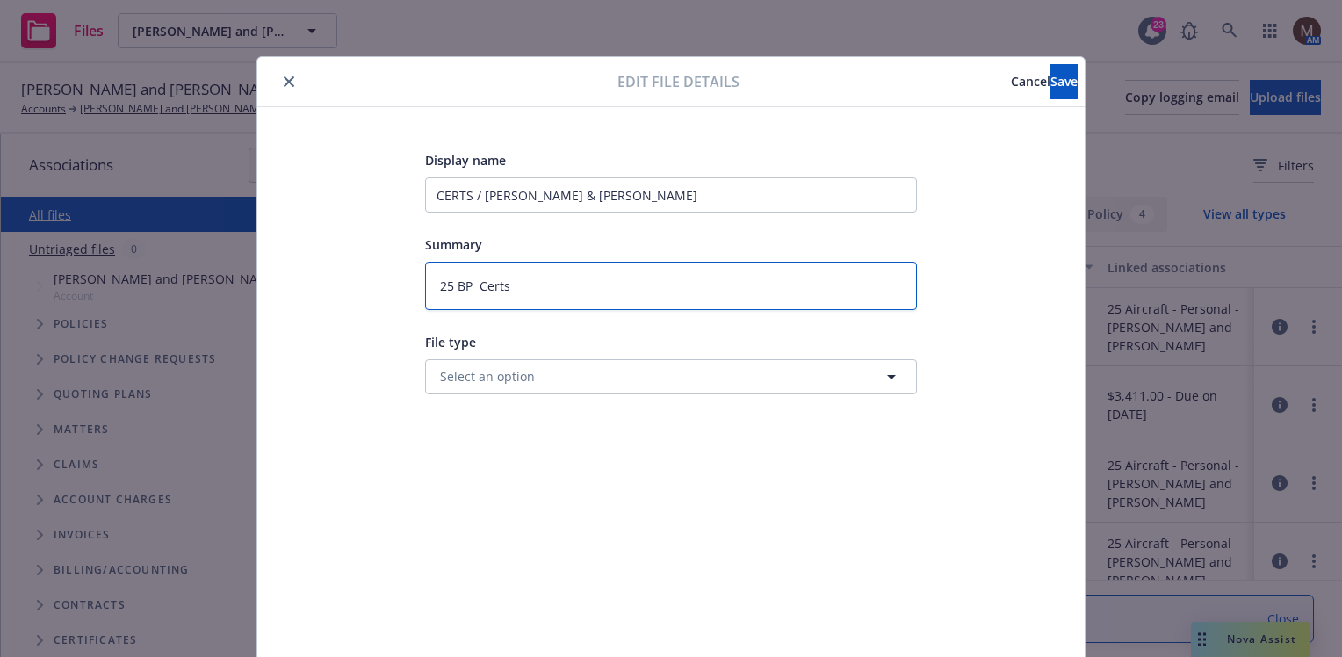
type textarea "x"
type textarea "25 BP Certs t"
type textarea "x"
type textarea "25 BP Certs to"
type textarea "x"
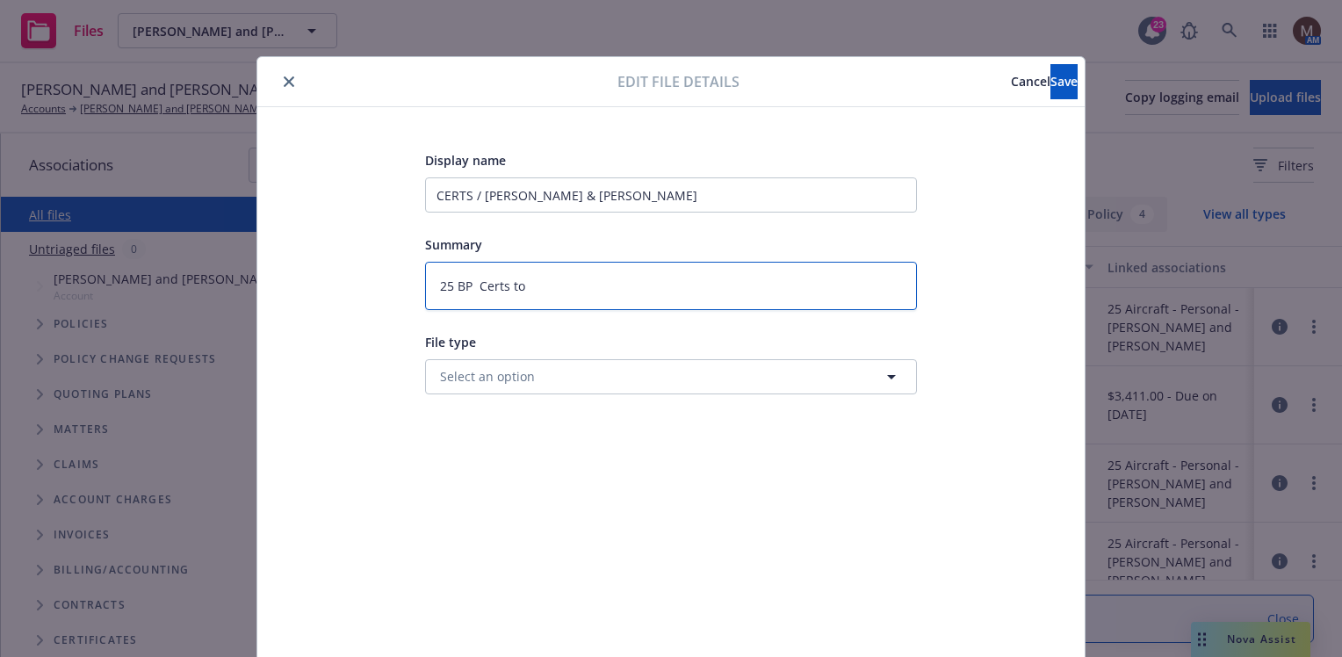
type textarea "25 BP Certs to"
type textarea "x"
type textarea "25 BP Certs to S"
type textarea "x"
type textarea "25 BP Certs to Sc"
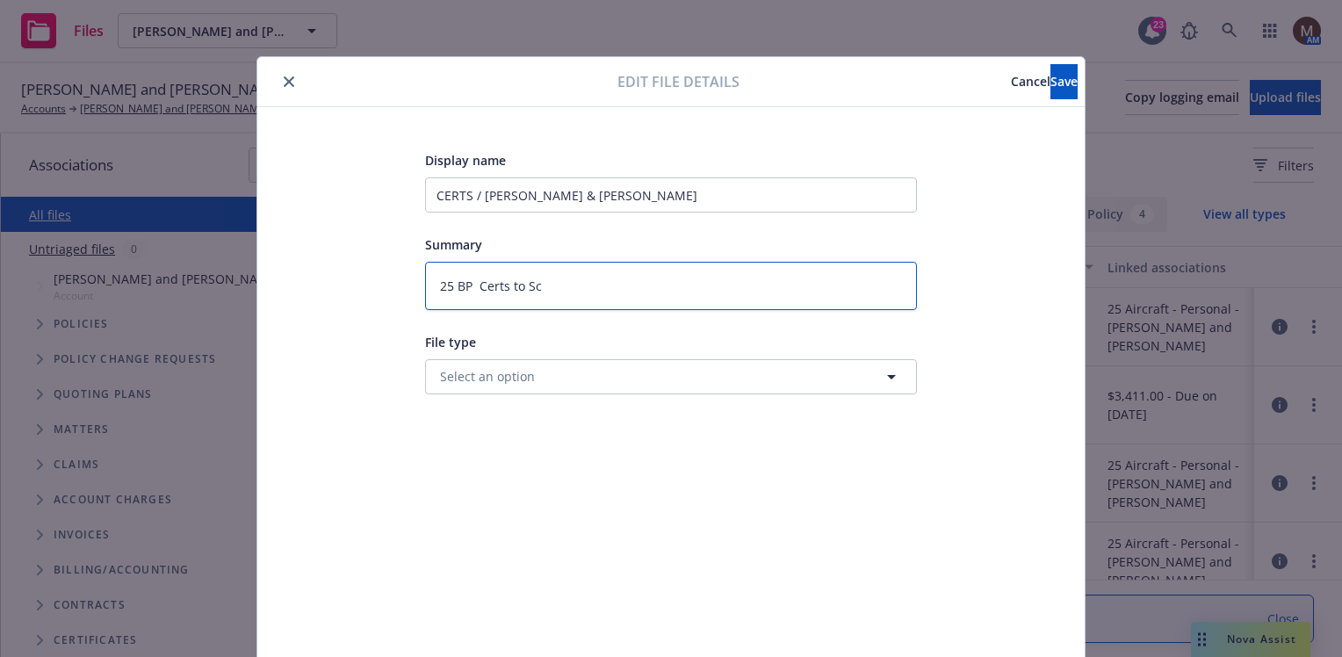
type textarea "x"
type textarea "25 BP Certs to Sco"
type textarea "x"
type textarea "25 BP Certs to [PERSON_NAME]"
type textarea "x"
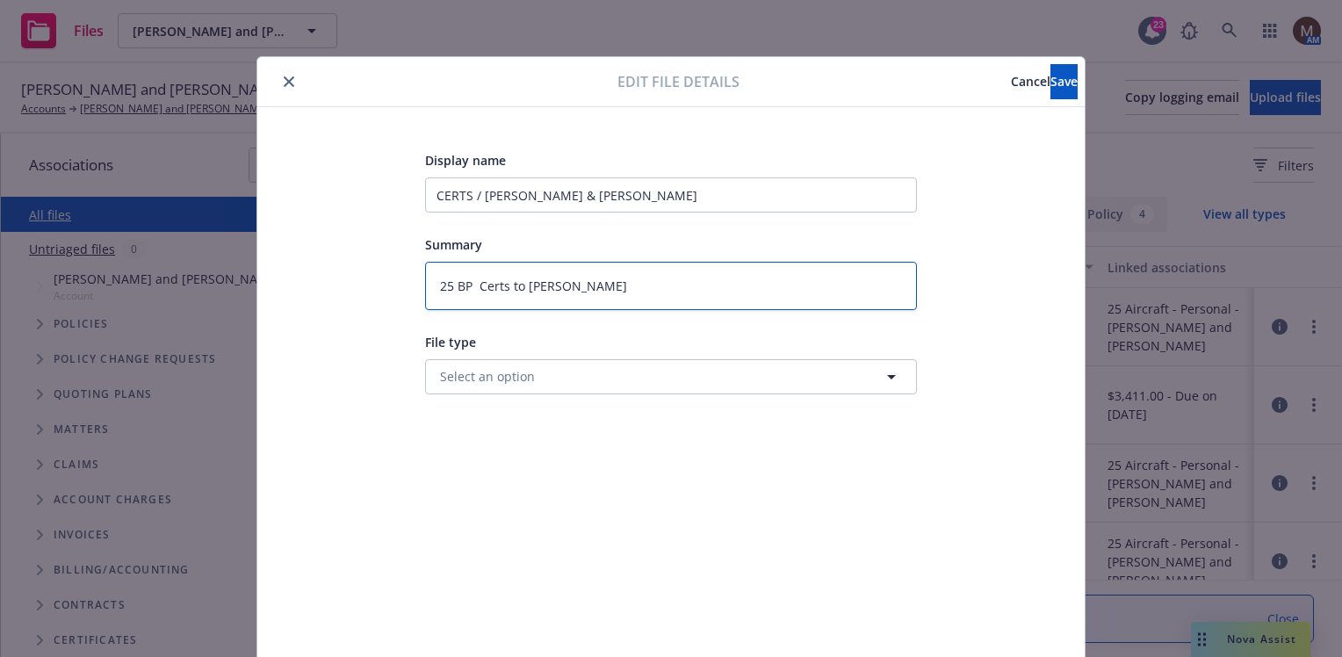
type textarea "25 BP Certs to [PERSON_NAME]"
type textarea "x"
type textarea "25 BP Certs to [PERSON_NAME]"
type textarea "x"
type textarea "25 BP Certs to [PERSON_NAME]"
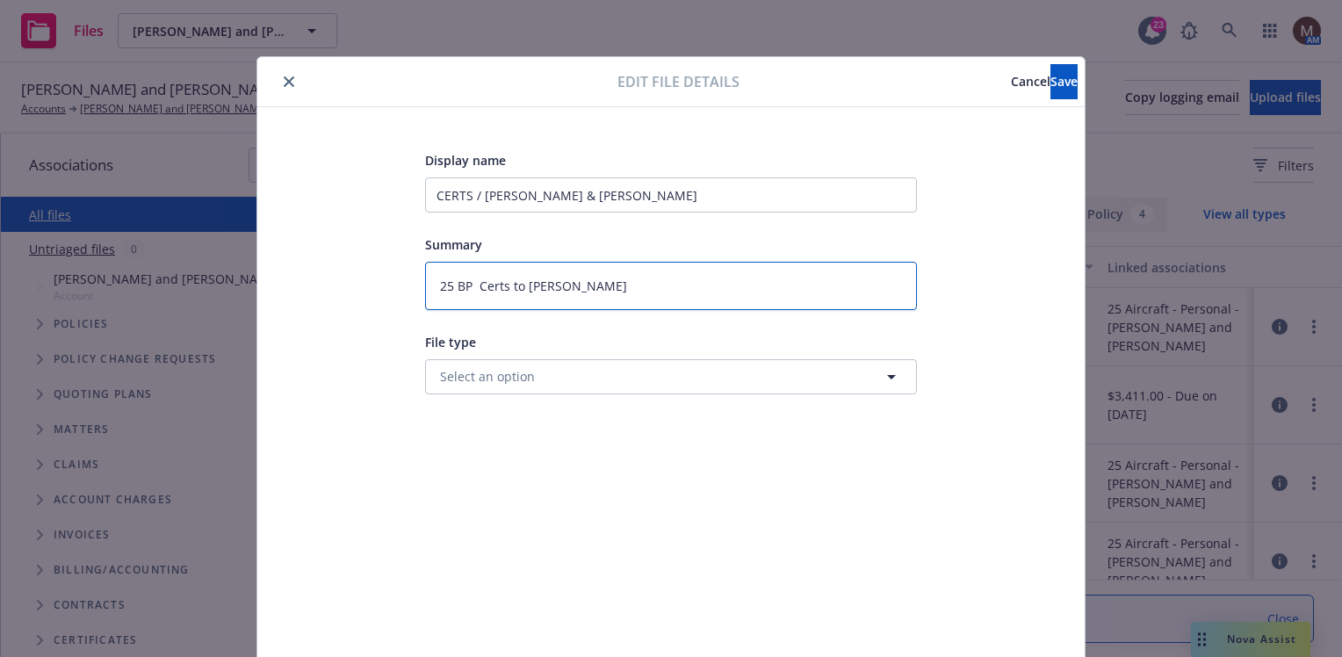
type textarea "x"
type textarea "25 BP Certs to [PERSON_NAME]"
type textarea "x"
type textarea "25 BP Certs to [PERSON_NAME]"
type textarea "x"
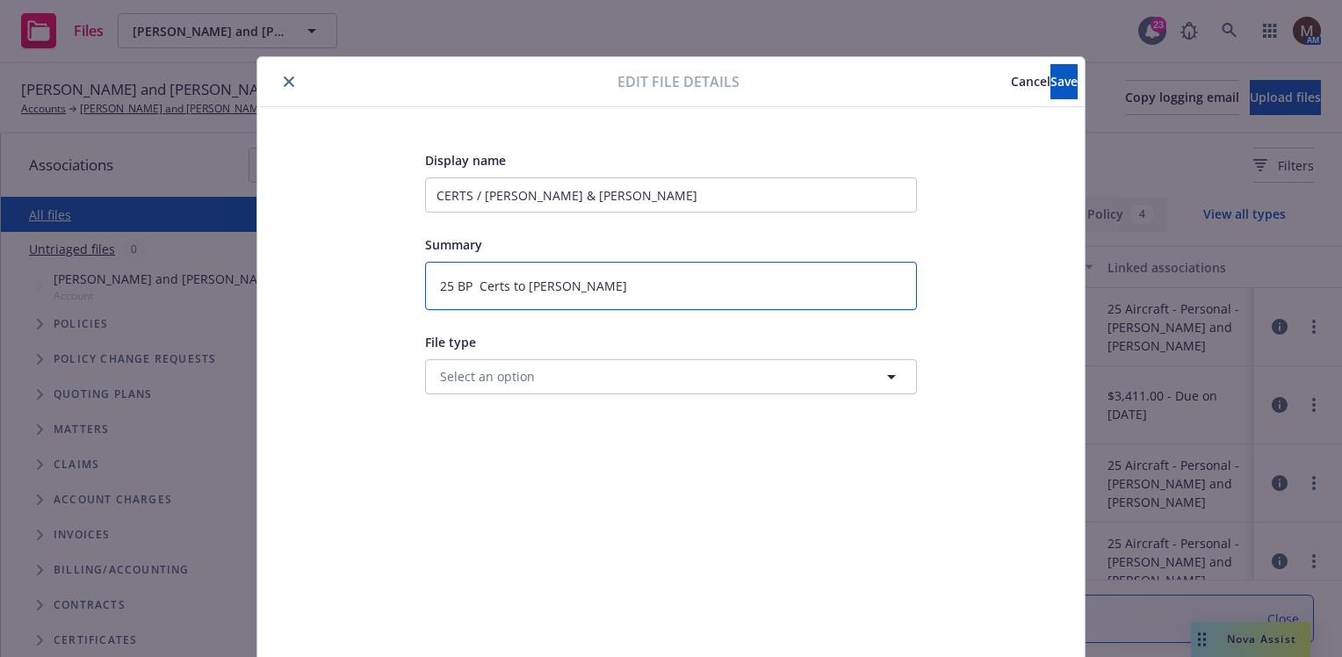
type textarea "25 BP Certs to [PERSON_NAME]"
type textarea "x"
type textarea "25 BP Certs to [PERSON_NAME]"
type textarea "x"
type textarea "25 BP Certs to [PERSON_NAME]"
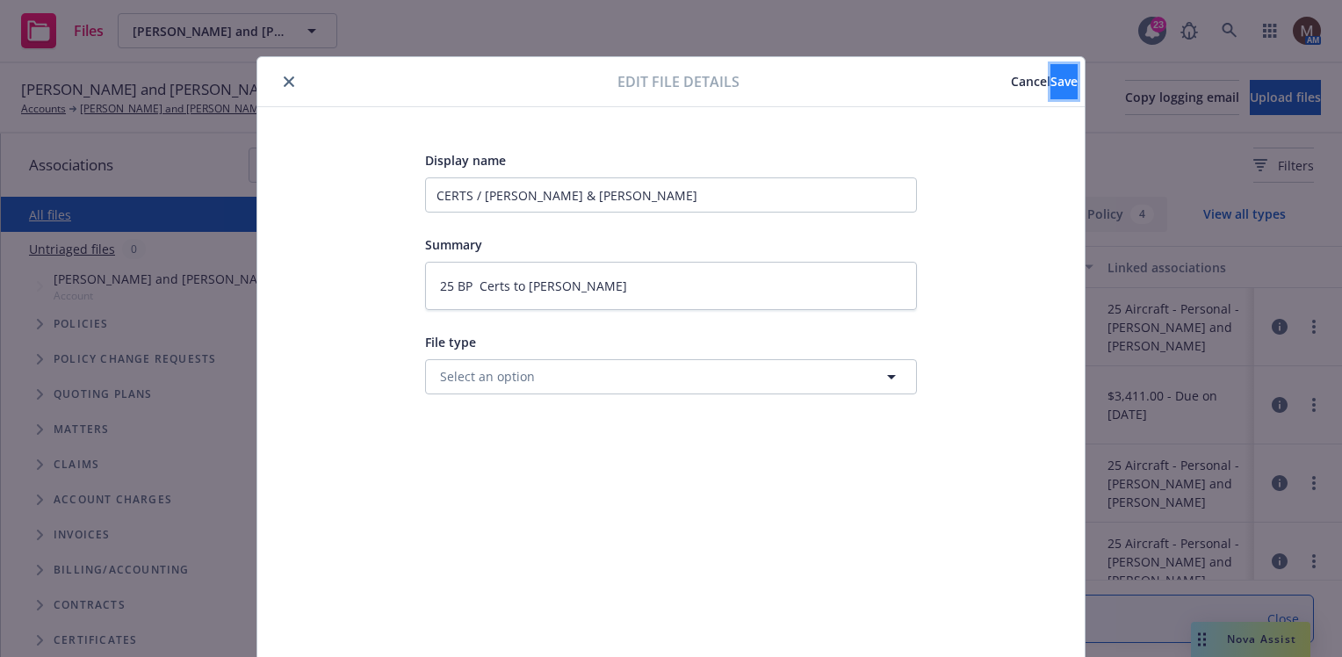
click at [1050, 81] on span "Save" at bounding box center [1063, 81] width 27 height 17
type textarea "x"
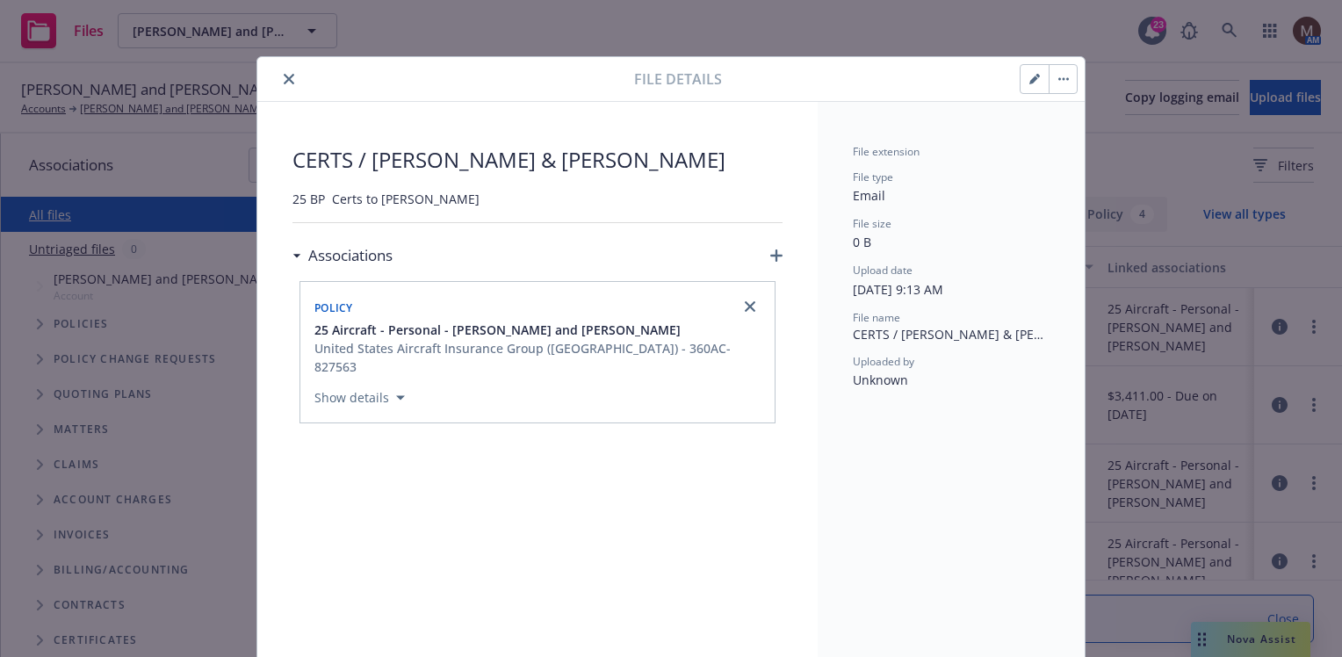
click at [284, 77] on icon "close" at bounding box center [289, 79] width 11 height 11
